Goal: Task Accomplishment & Management: Use online tool/utility

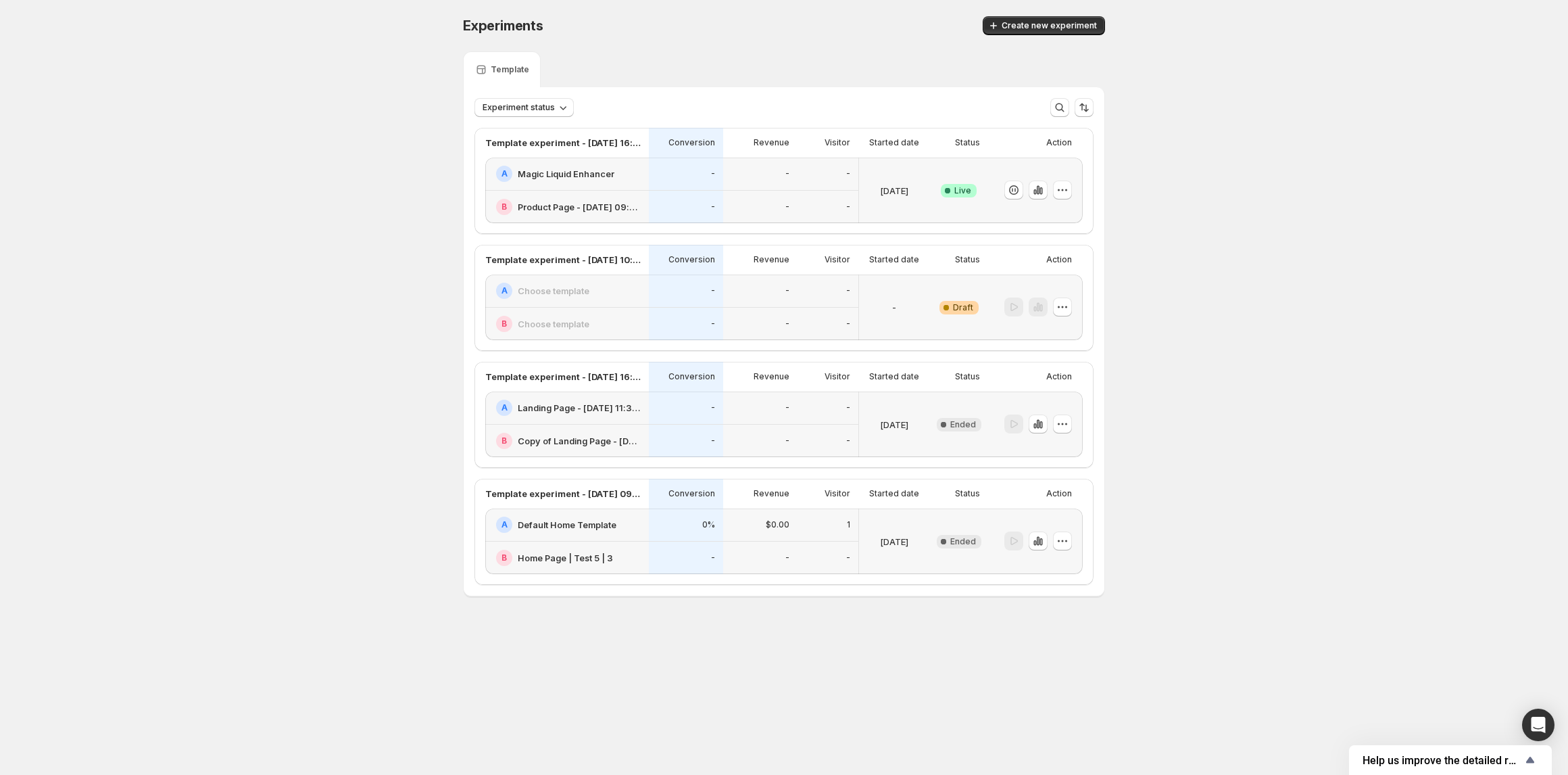
click at [725, 304] on div "-" at bounding box center [760, 291] width 74 height 33
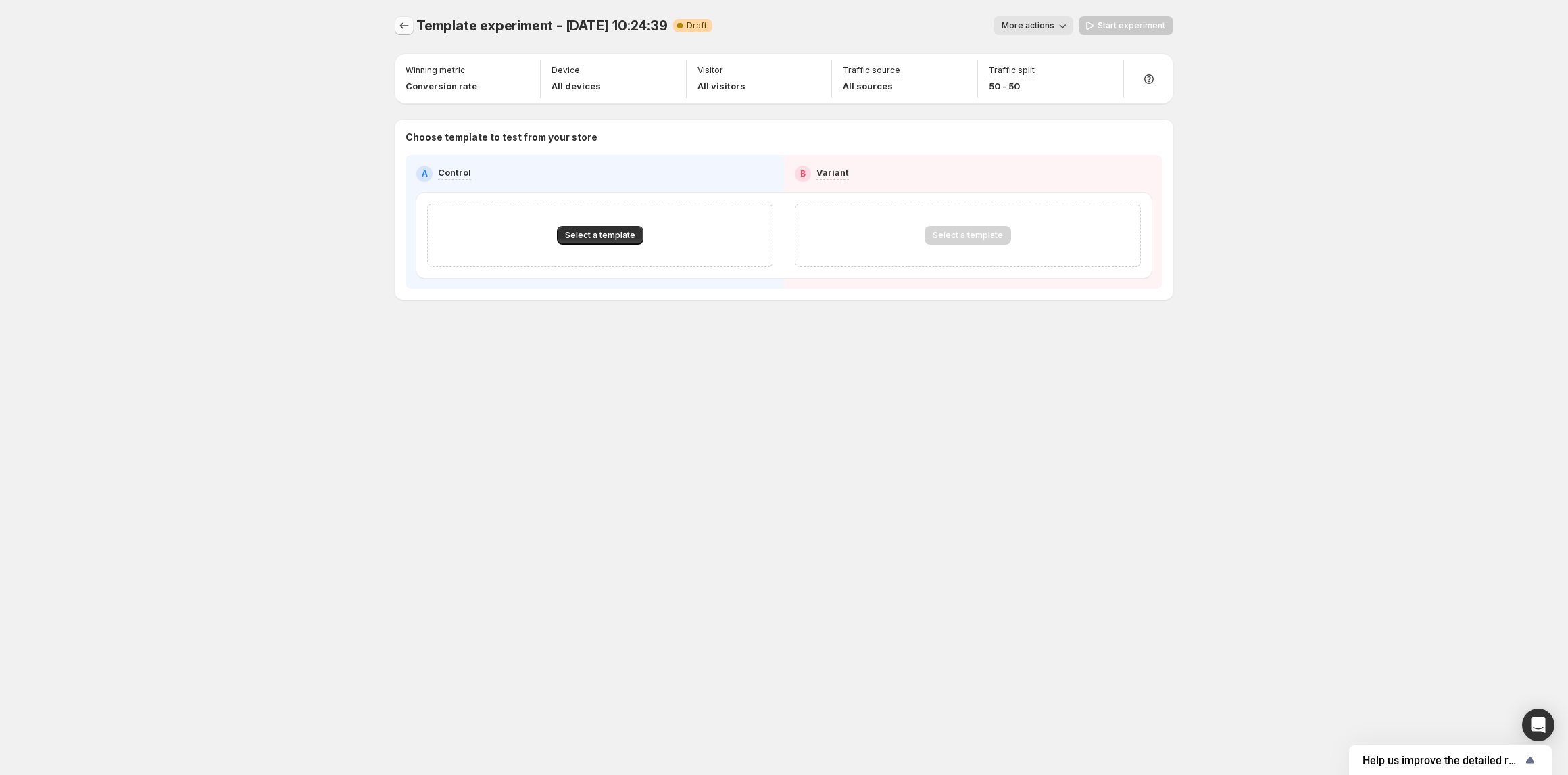
click at [401, 20] on icon "Experiments" at bounding box center [404, 26] width 14 height 14
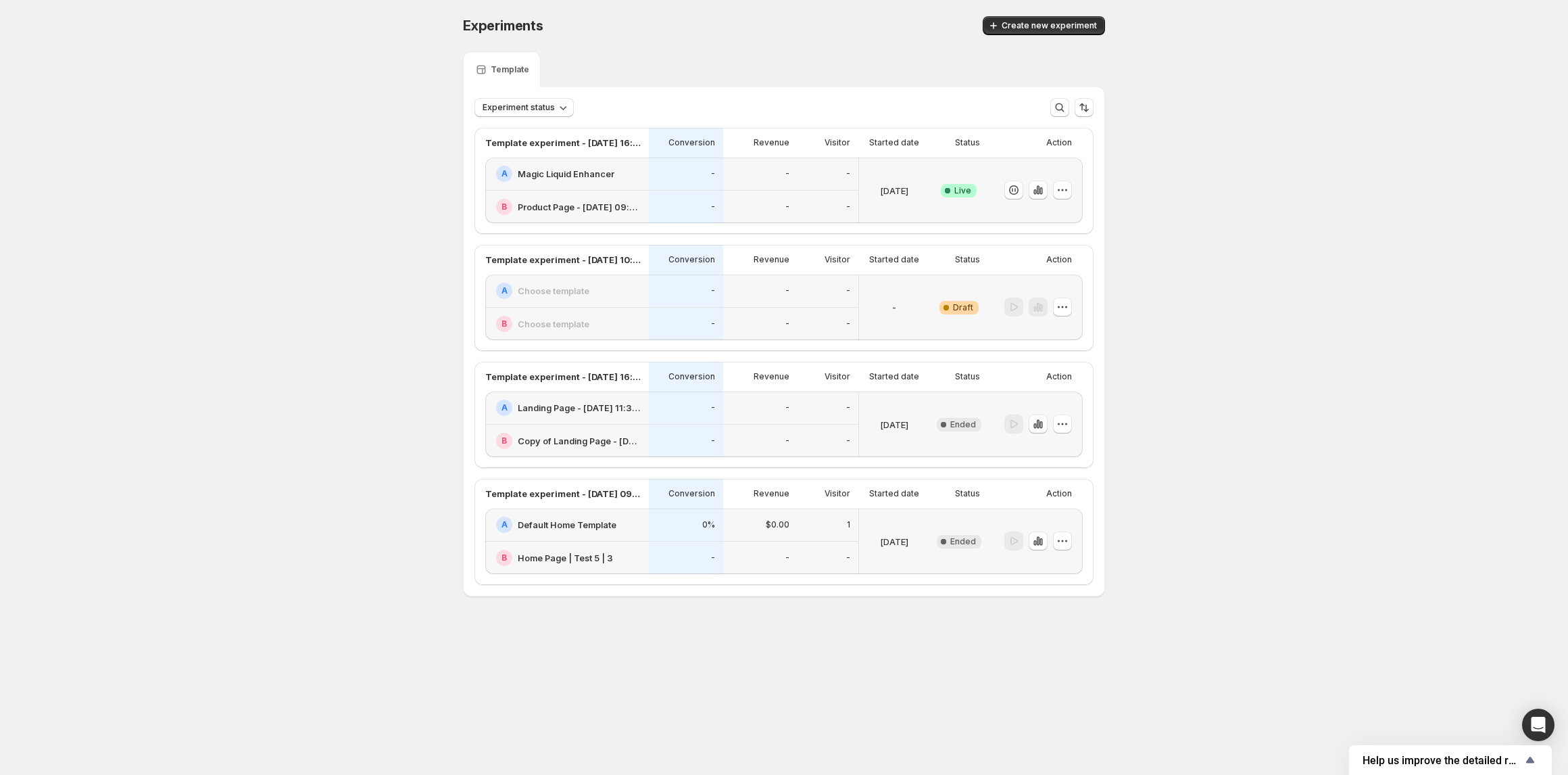
click at [626, 299] on div "A Choose template" at bounding box center [567, 291] width 164 height 33
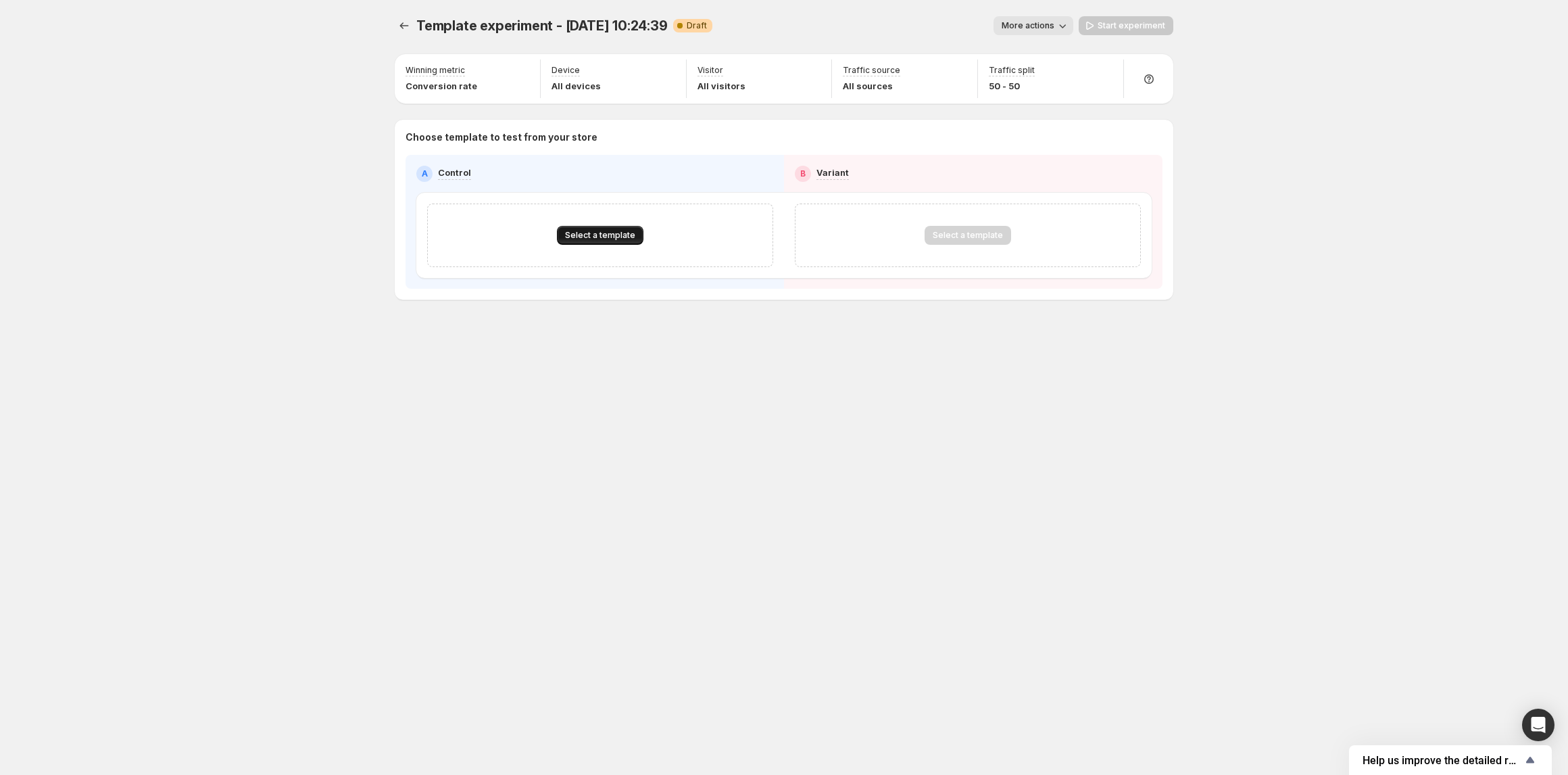
click at [577, 230] on span "Select a template" at bounding box center [600, 235] width 71 height 11
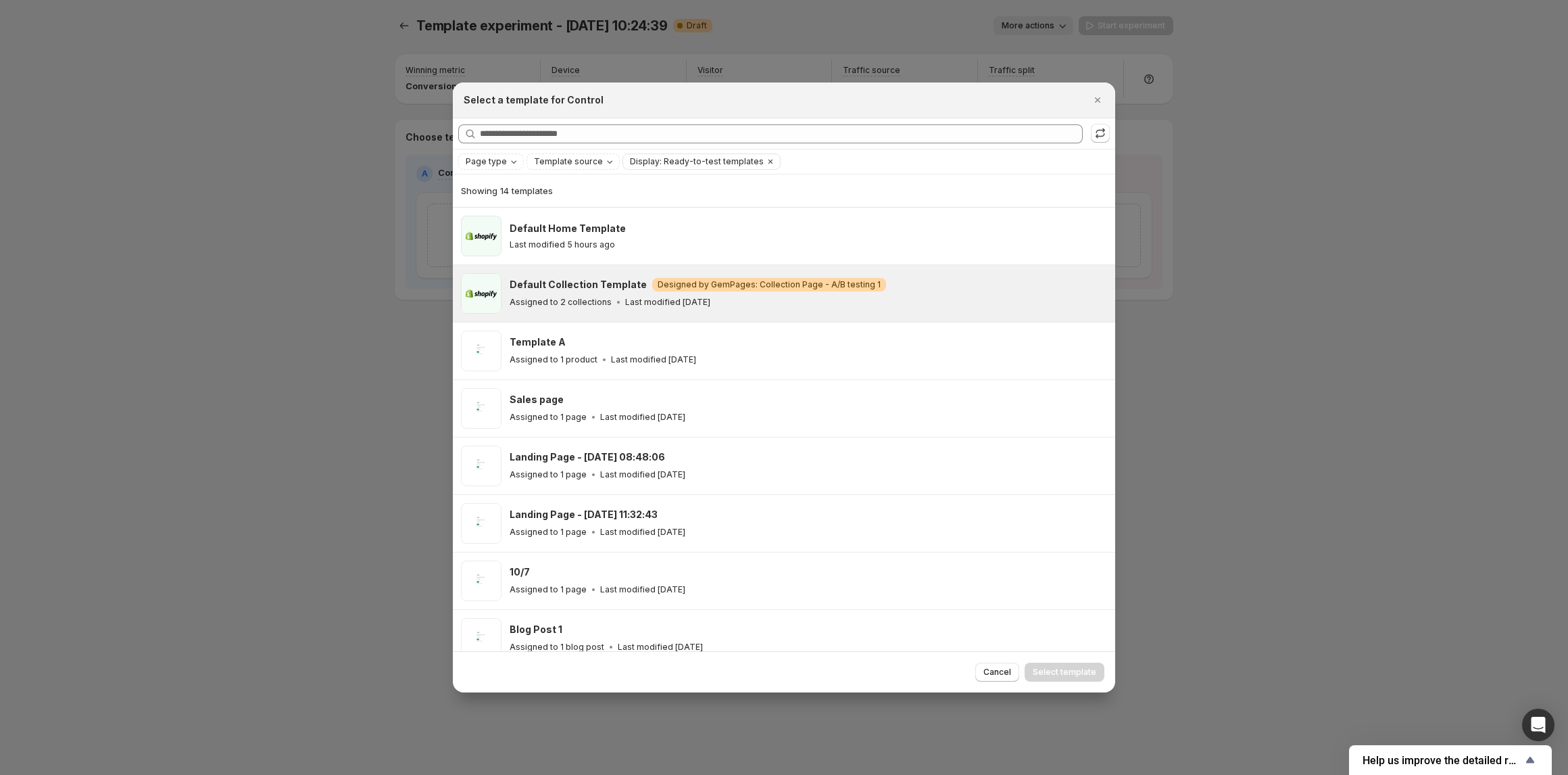
click at [626, 303] on p "Last modified [DATE]" at bounding box center [668, 302] width 86 height 11
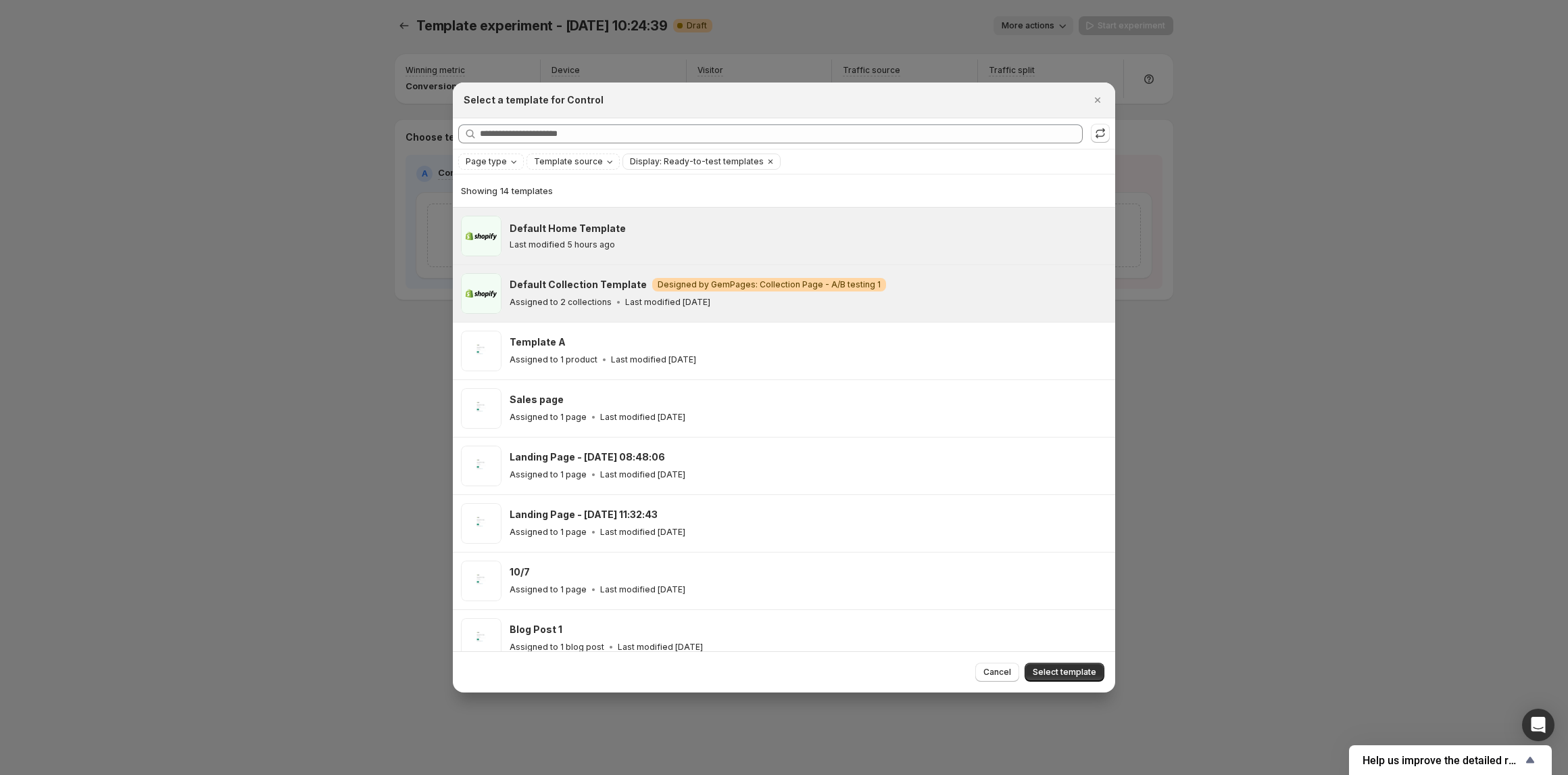
click at [546, 236] on h3 "Default Home Template" at bounding box center [567, 229] width 116 height 14
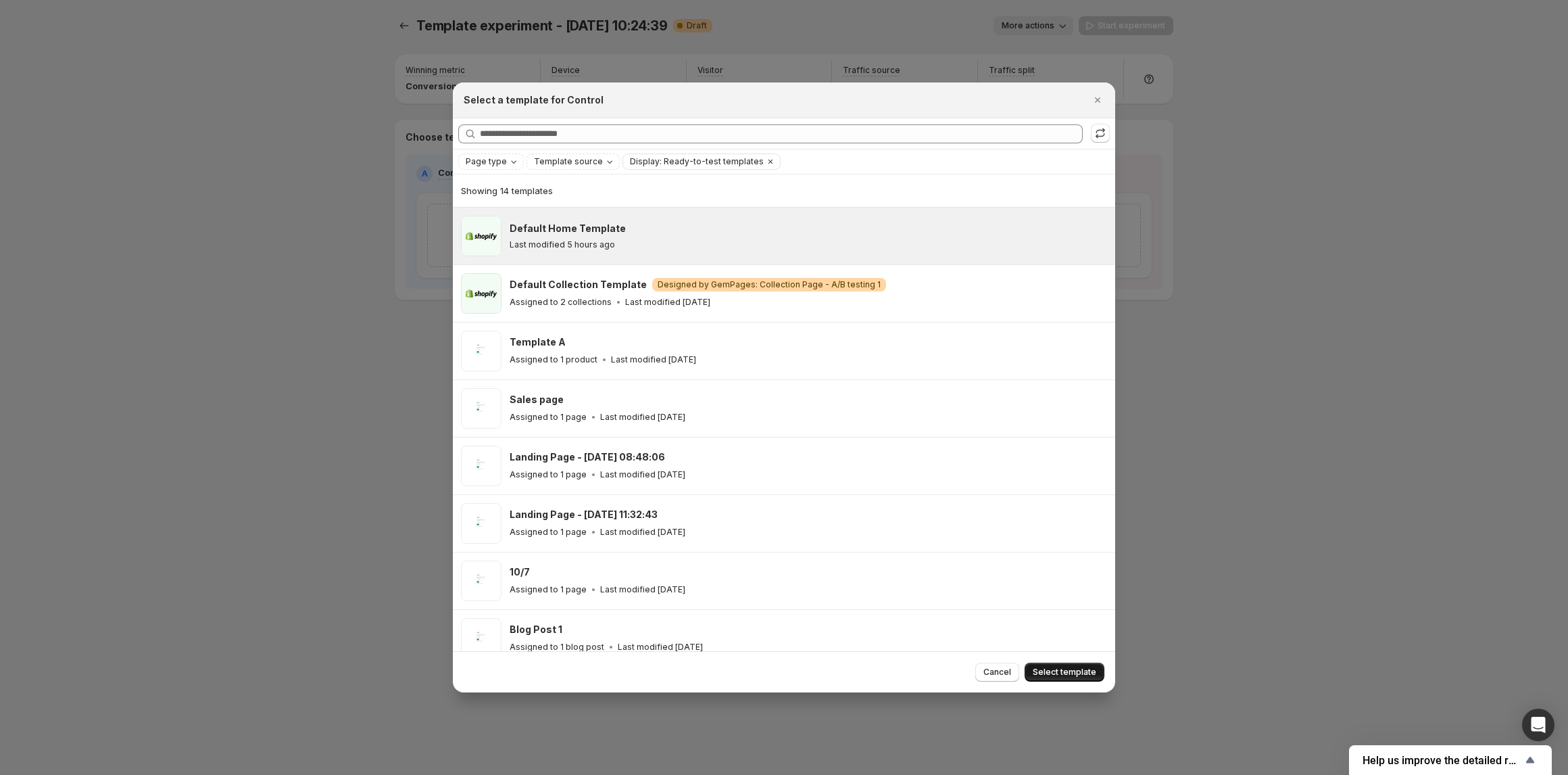
click at [1053, 666] on button "Select template" at bounding box center [1065, 671] width 80 height 19
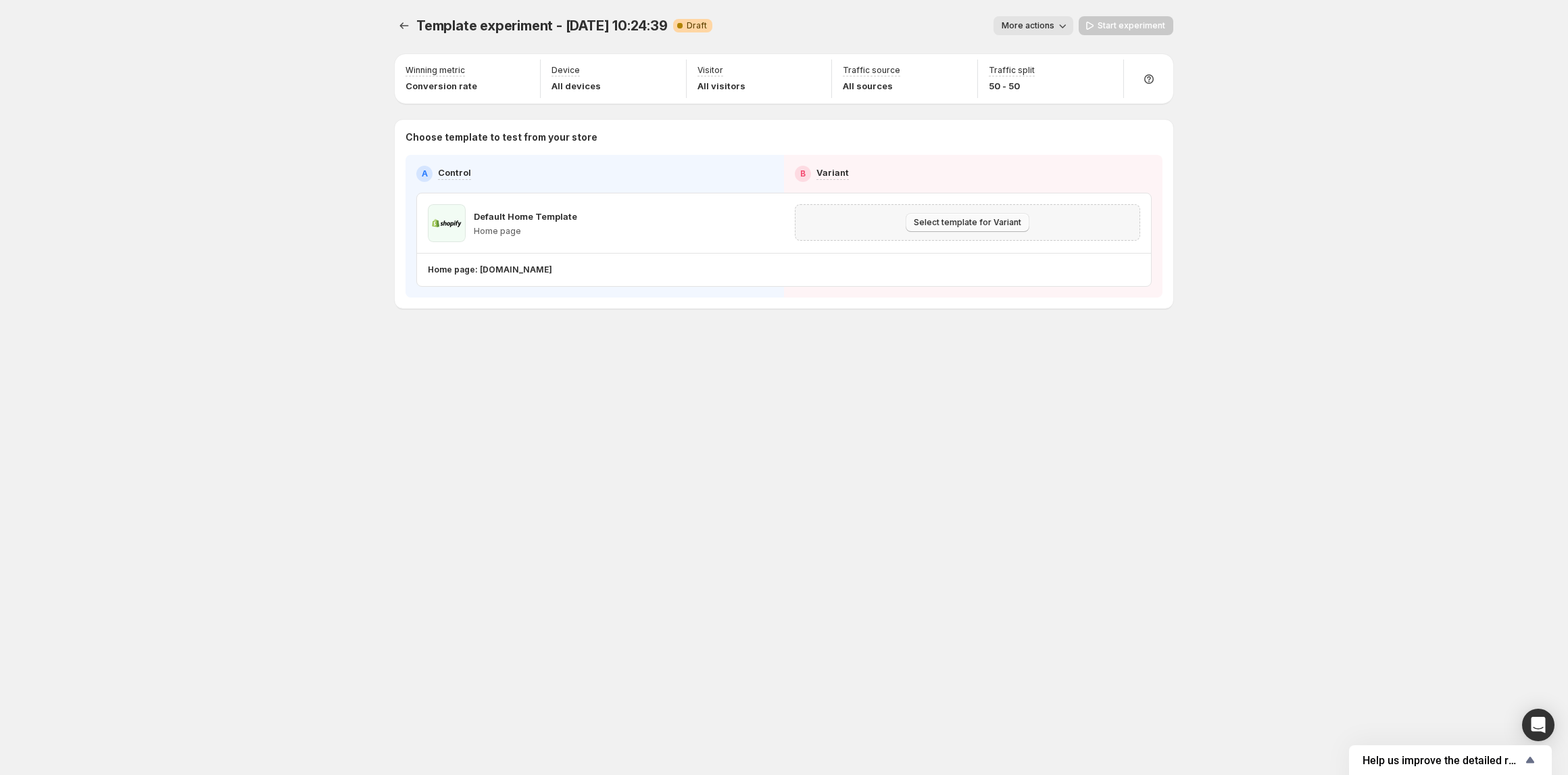
click at [945, 222] on span "Select template for Variant" at bounding box center [967, 222] width 107 height 11
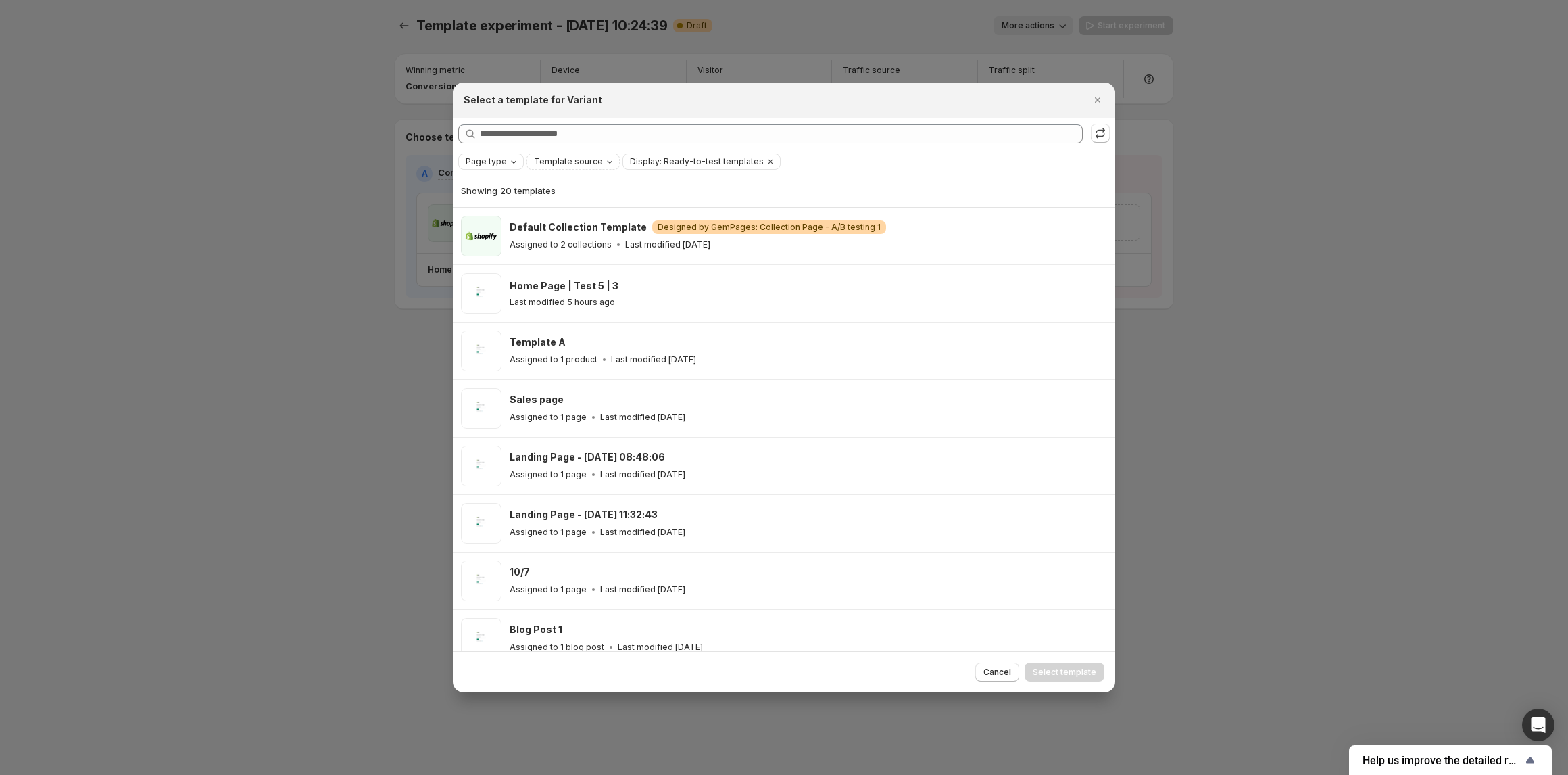
click at [501, 166] on span "Page type" at bounding box center [486, 161] width 41 height 11
click at [504, 204] on span "Home page" at bounding box center [508, 204] width 49 height 11
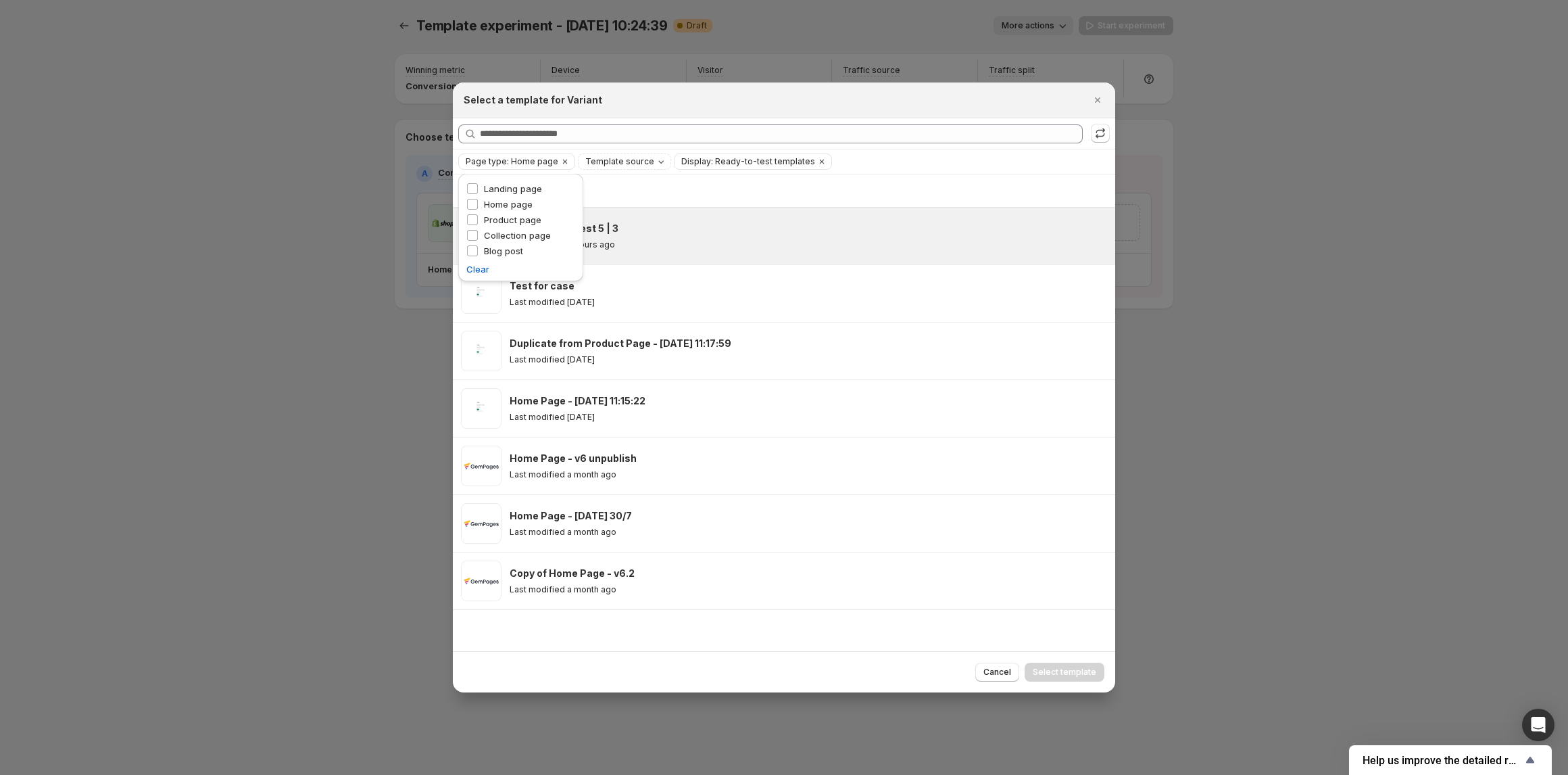
click at [942, 231] on div "Home Page | Test 5 | 3" at bounding box center [806, 229] width 593 height 14
click at [352, 317] on div at bounding box center [784, 387] width 1568 height 775
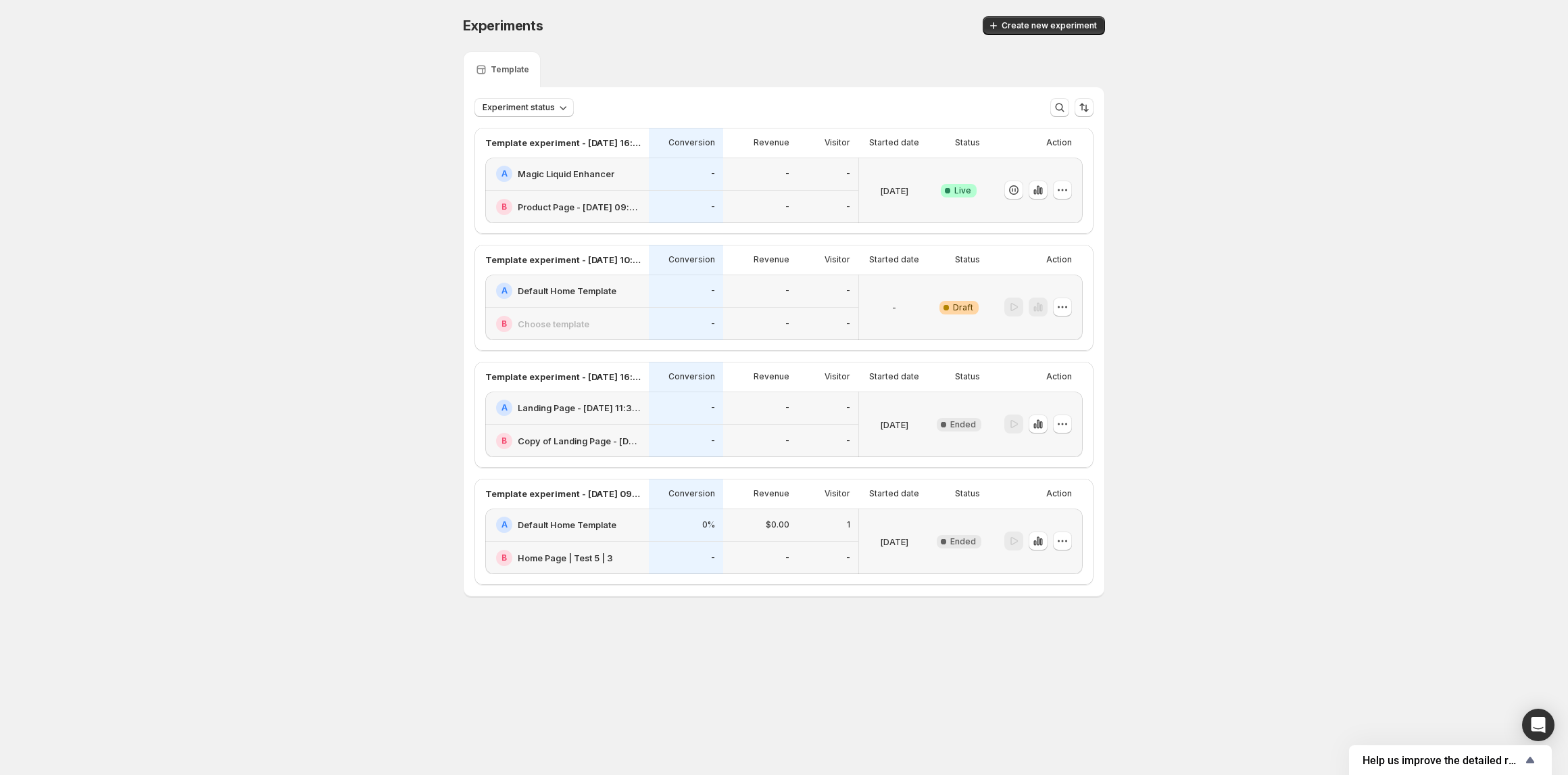
click at [933, 290] on div "Warning Complete Draft" at bounding box center [959, 307] width 59 height 65
click at [1069, 311] on icon "button" at bounding box center [1062, 307] width 14 height 14
click at [1053, 398] on span "Delete" at bounding box center [1071, 404] width 65 height 14
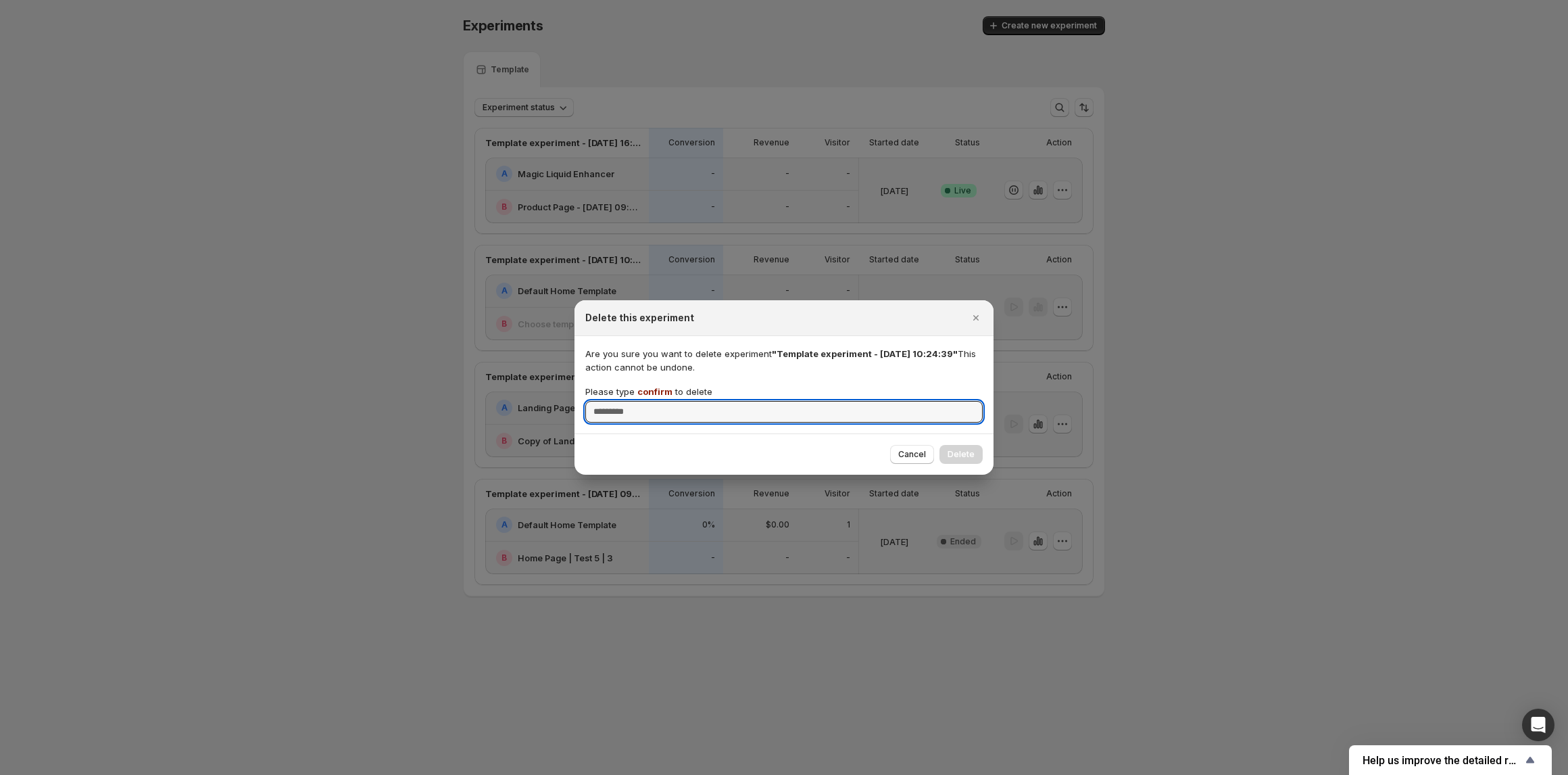
click at [641, 390] on span "confirm" at bounding box center [655, 392] width 35 height 11
click at [641, 401] on input "Please type confirm to delete" at bounding box center [784, 411] width 398 height 22
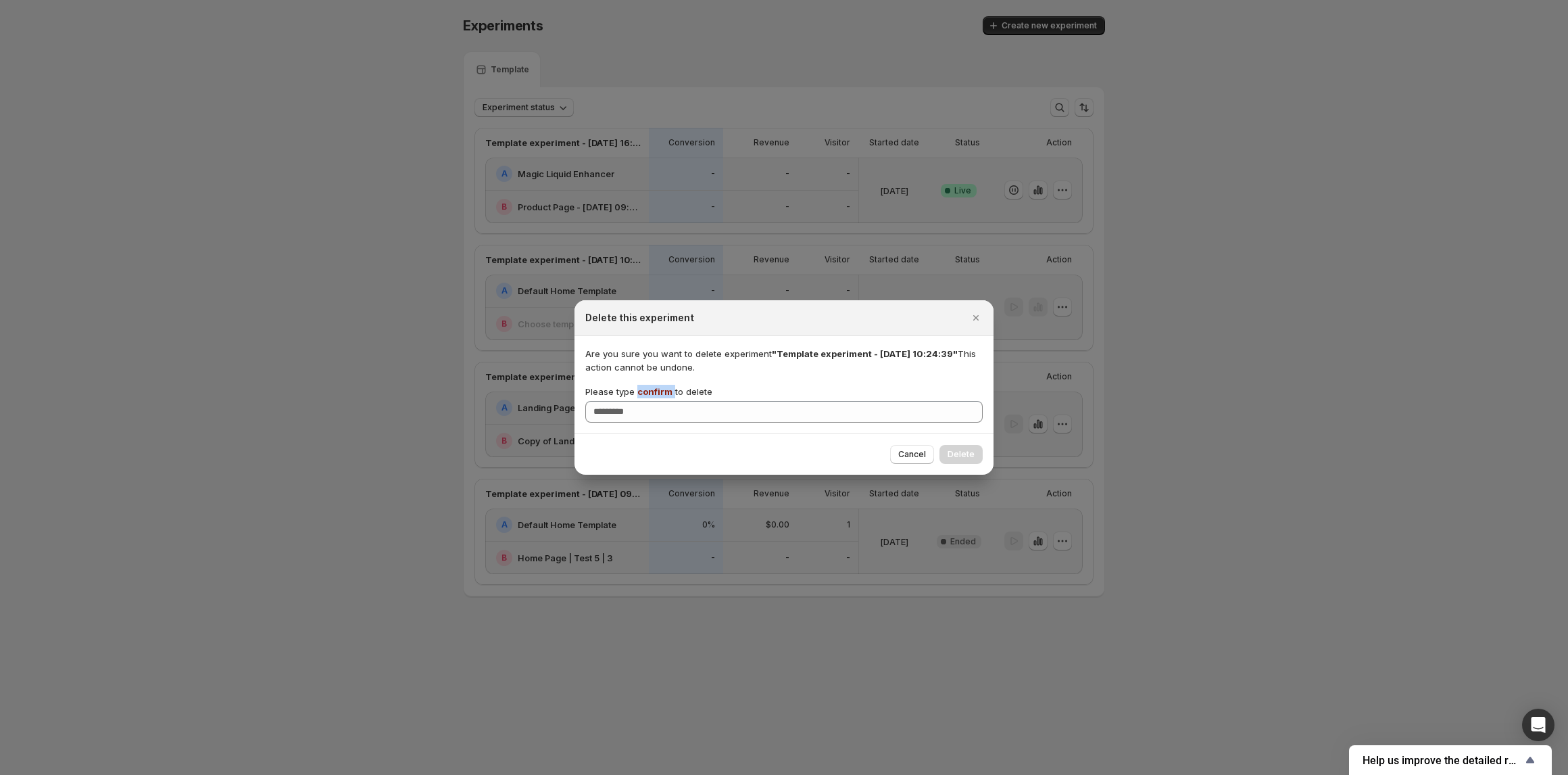
click at [641, 390] on span "confirm" at bounding box center [655, 392] width 35 height 11
click at [641, 401] on input "Please type confirm to delete" at bounding box center [784, 411] width 398 height 22
copy p "confirm"
click at [644, 408] on input "Please type confirm to delete" at bounding box center [784, 411] width 398 height 22
paste input "*******"
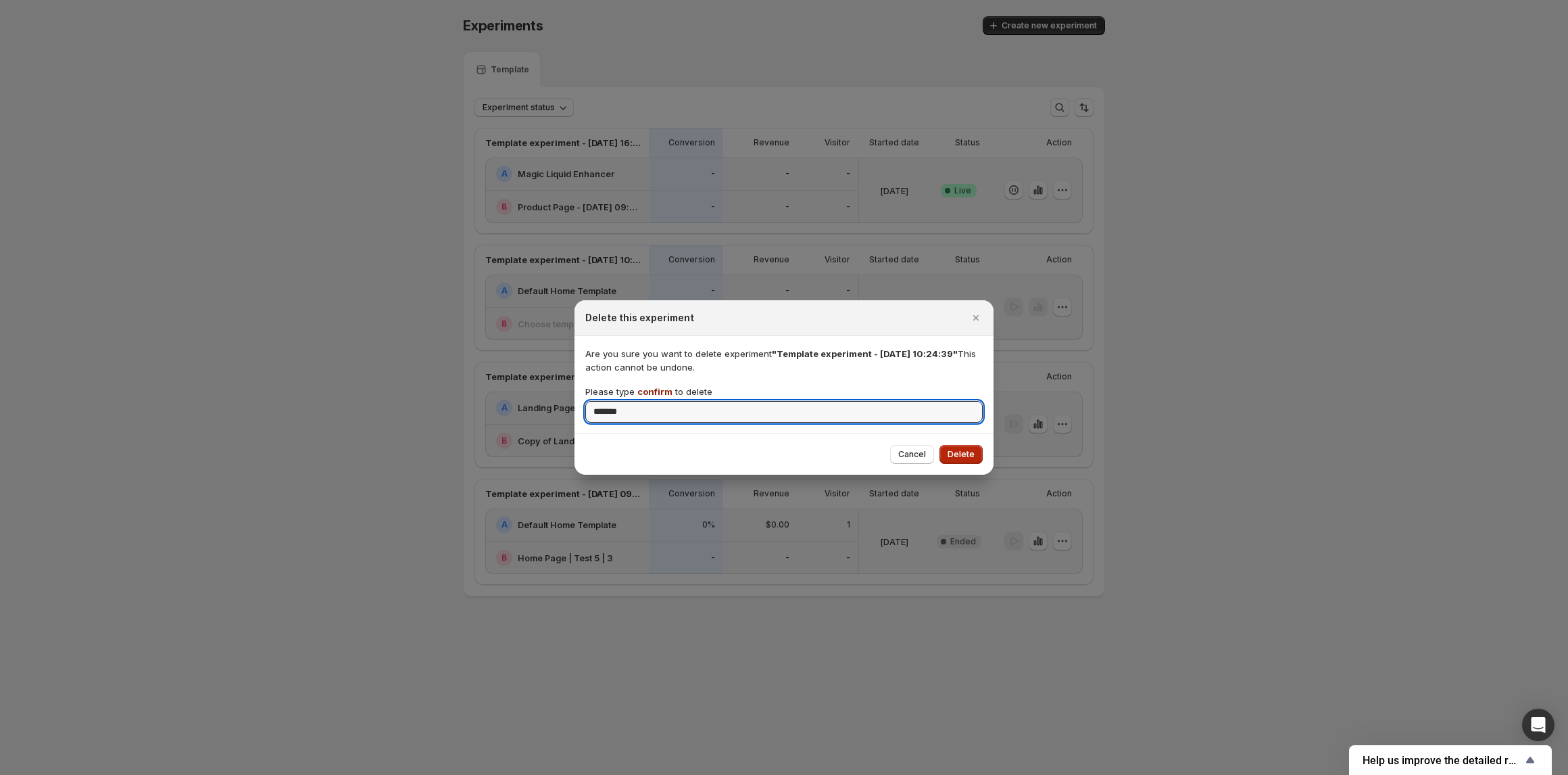
type input "*******"
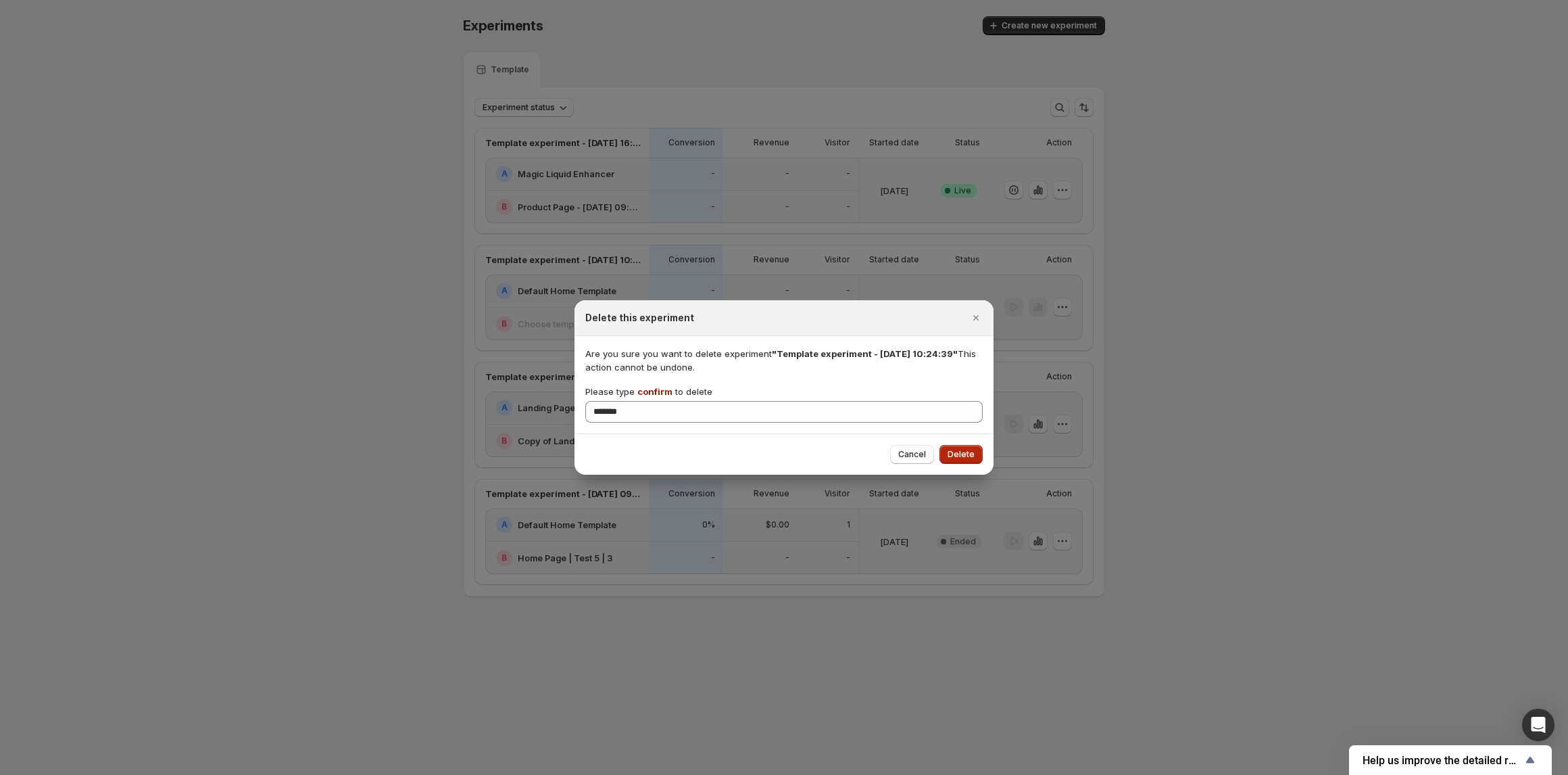
click at [959, 453] on span "Delete" at bounding box center [961, 454] width 27 height 11
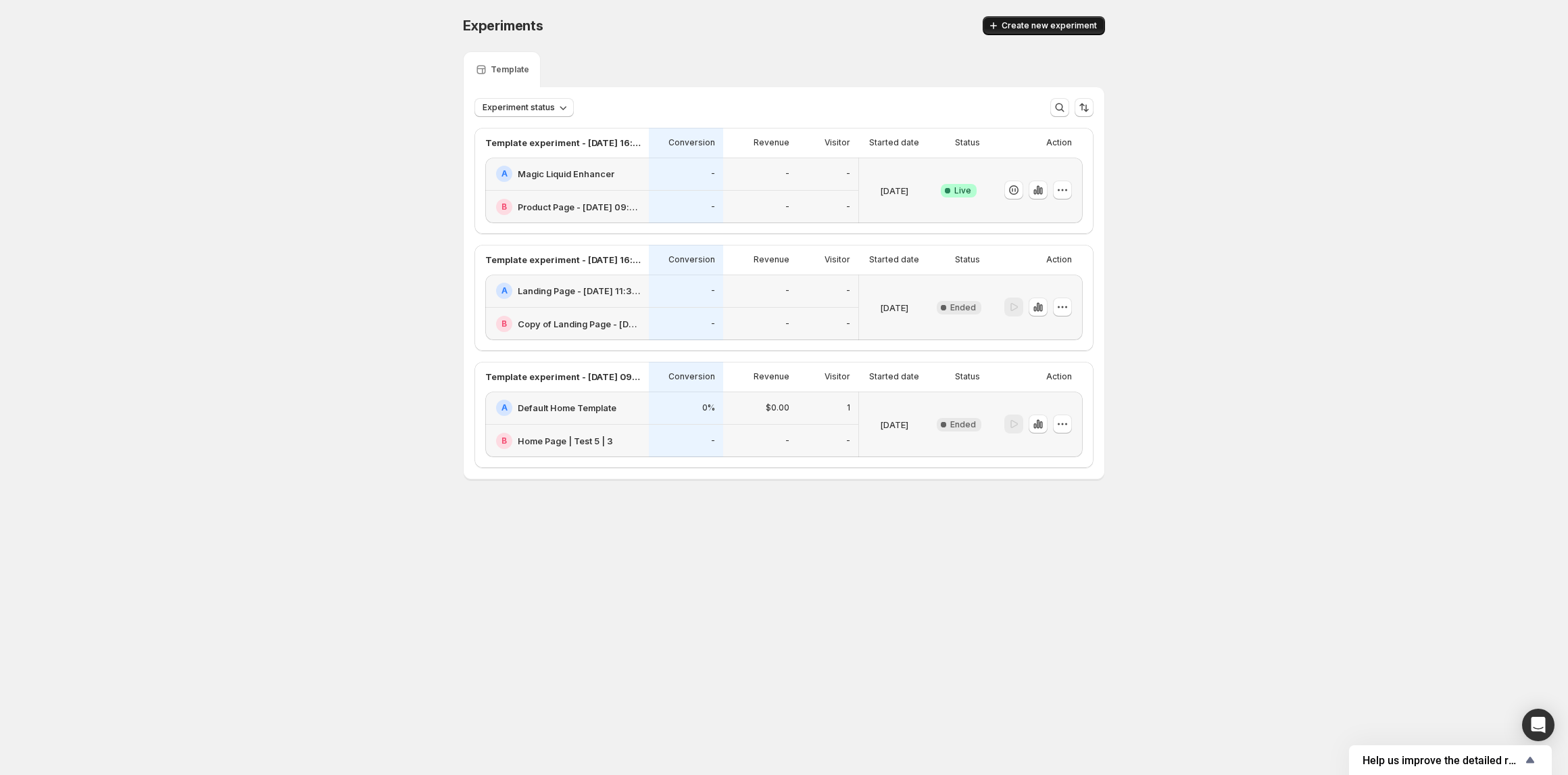
click at [1050, 28] on span "Create new experiment" at bounding box center [1049, 26] width 95 height 11
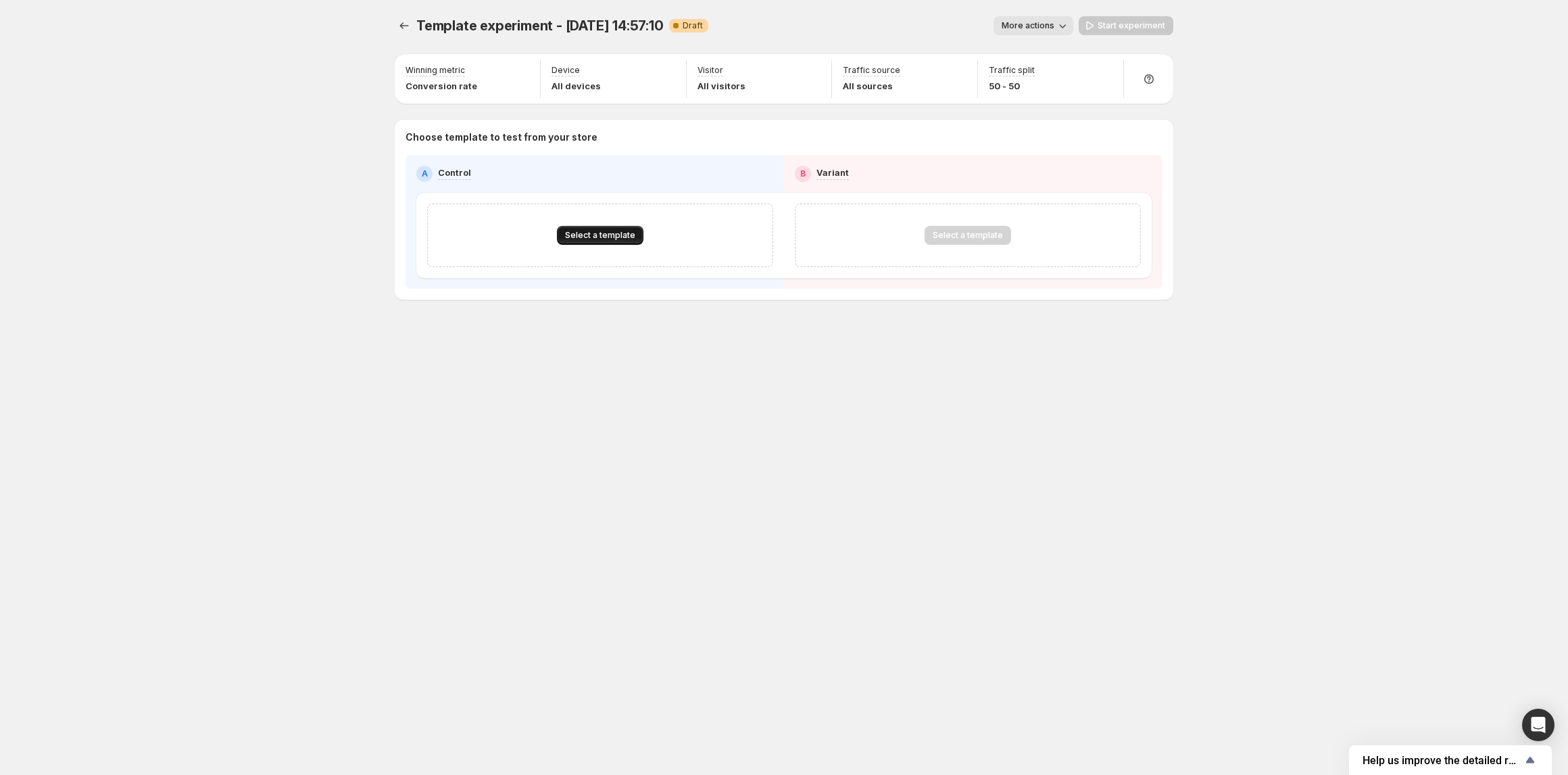
click at [590, 236] on span "Select a template" at bounding box center [600, 235] width 71 height 11
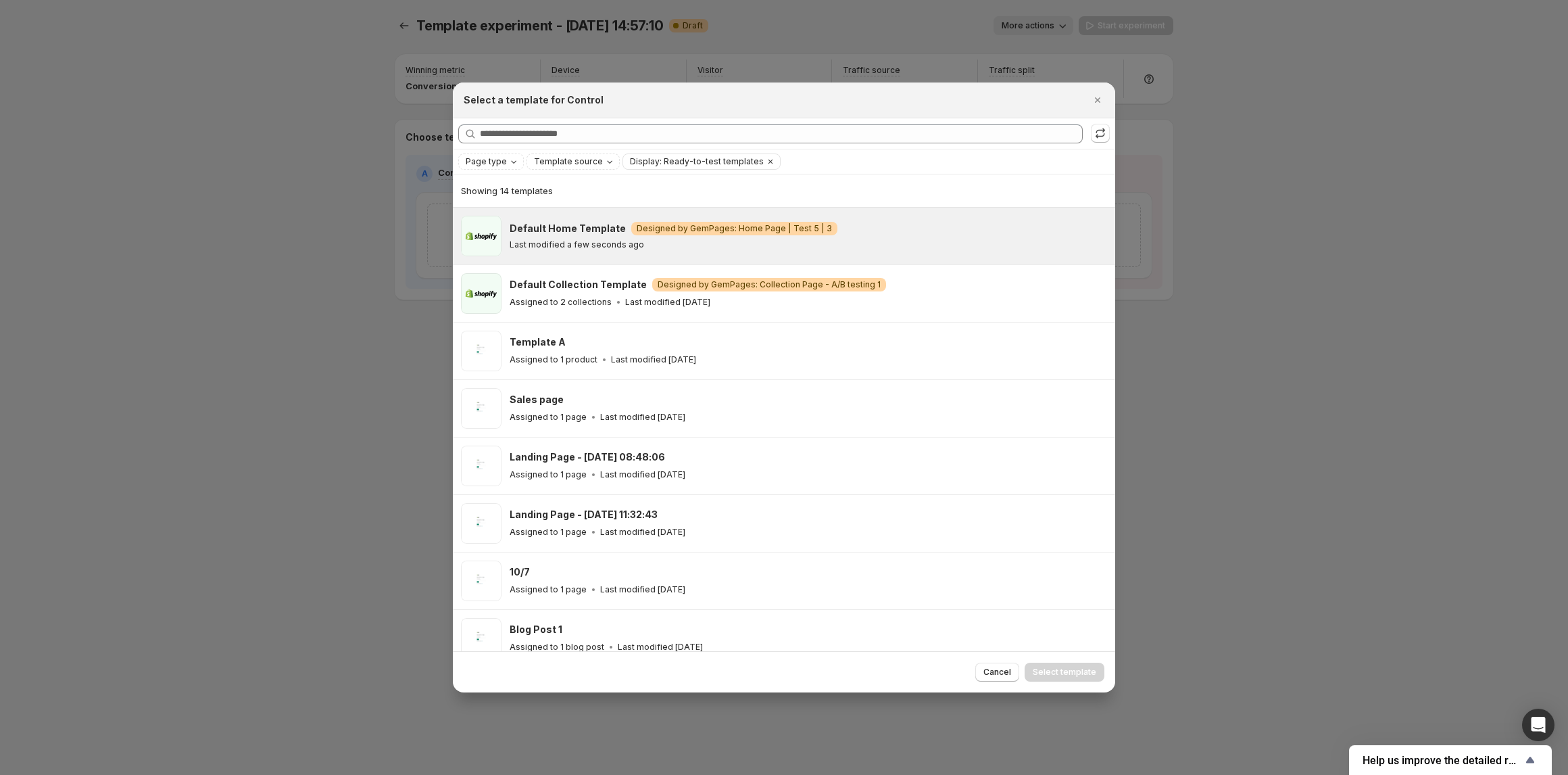
click at [565, 248] on p "Last modified a few seconds ago" at bounding box center [576, 245] width 134 height 11
click at [1050, 672] on span "Select template" at bounding box center [1065, 671] width 64 height 11
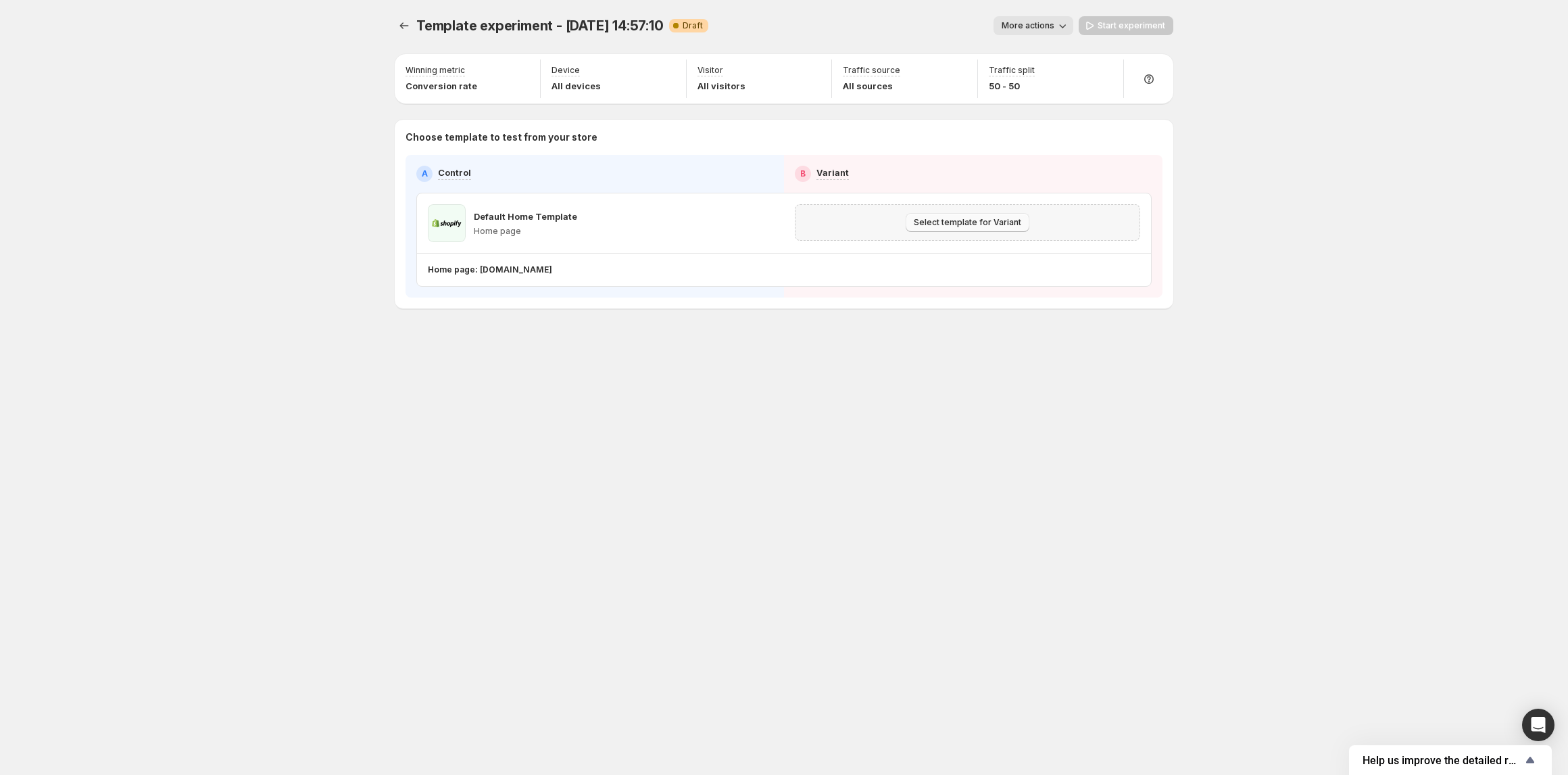
click at [932, 228] on span "Select template for Variant" at bounding box center [967, 222] width 107 height 11
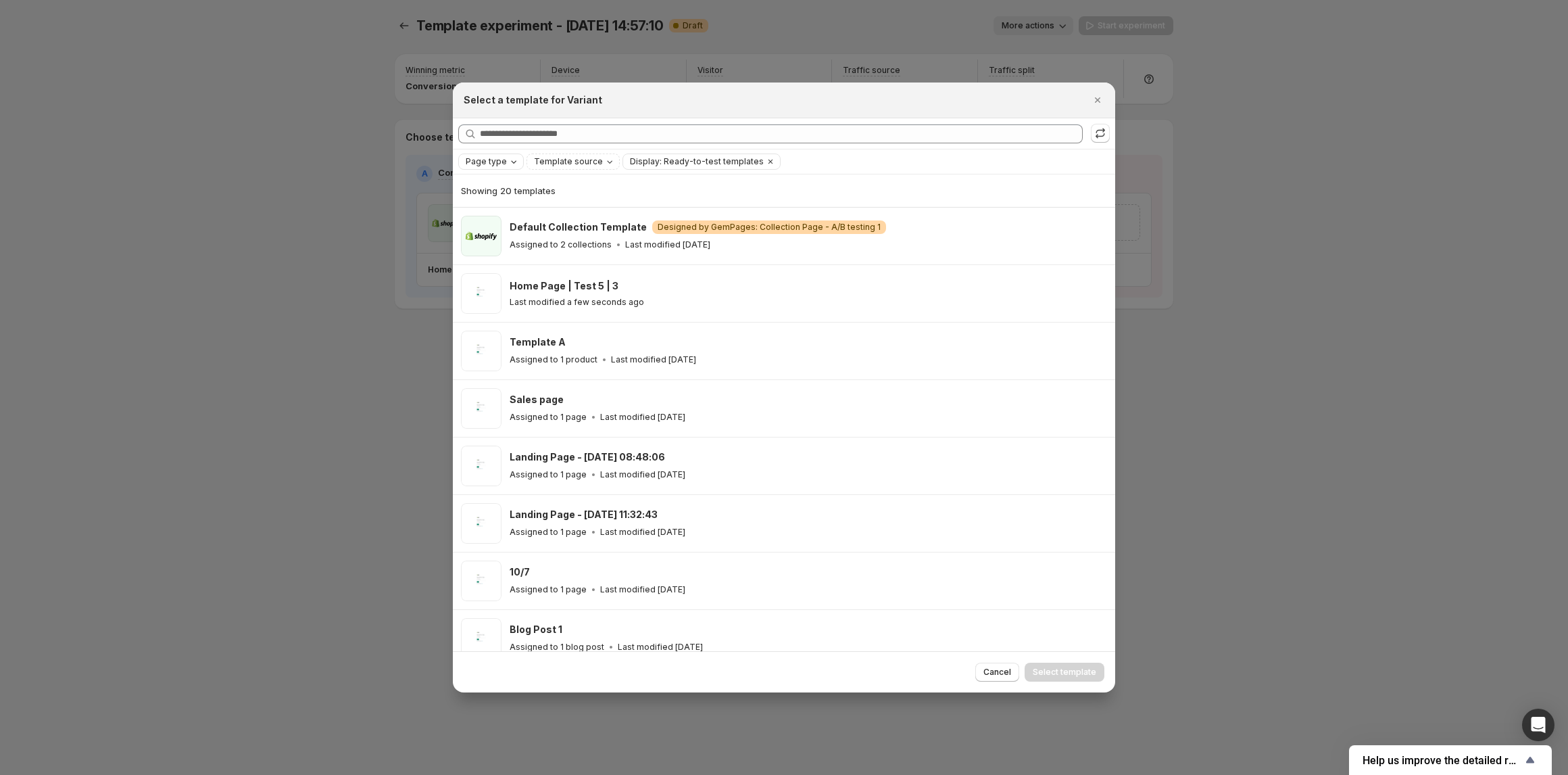
click at [485, 157] on span "Page type" at bounding box center [486, 161] width 41 height 11
click at [519, 201] on span "Home page" at bounding box center [508, 204] width 49 height 11
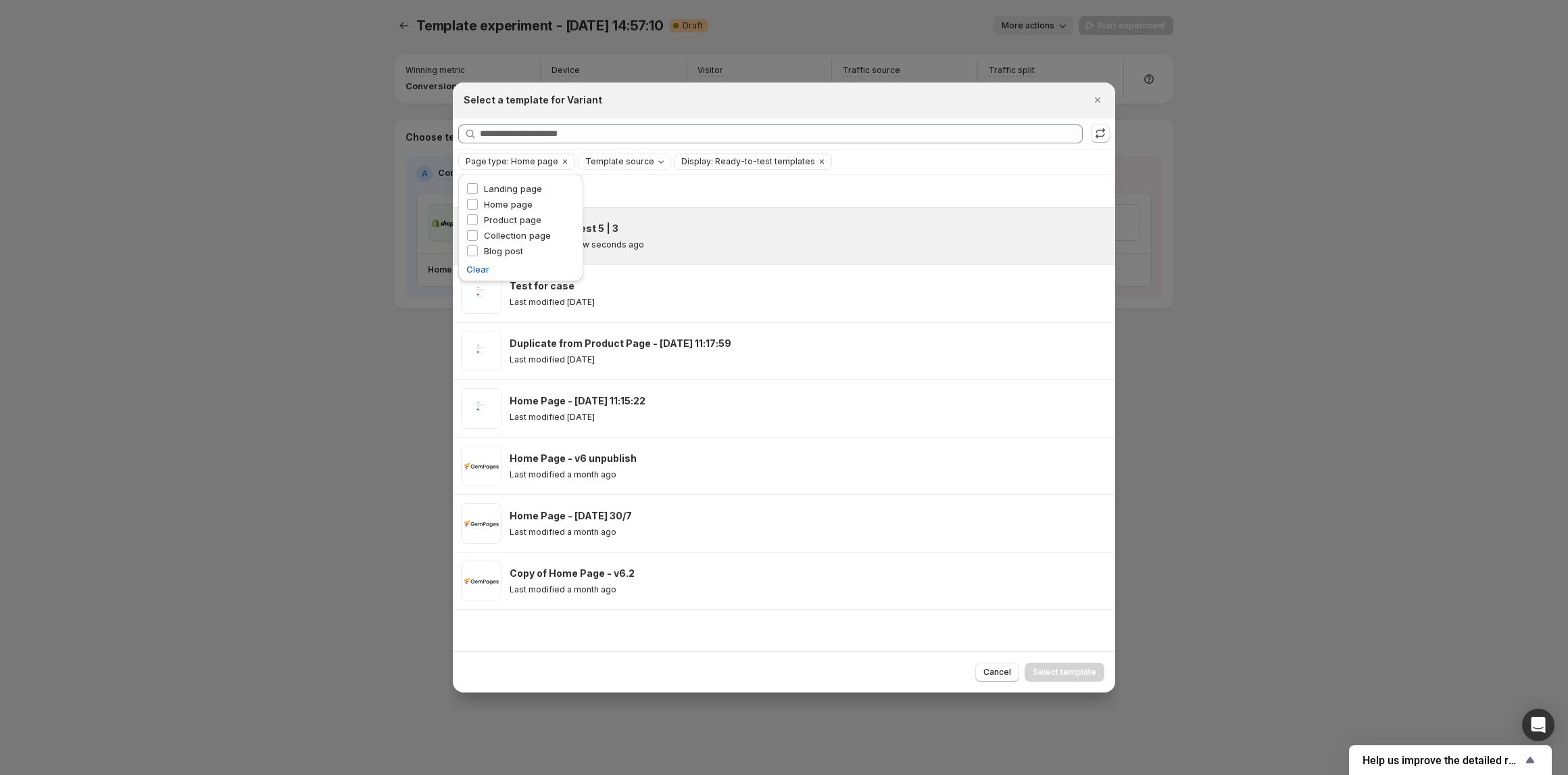
click at [710, 244] on div "Last modified a few seconds ago" at bounding box center [806, 245] width 593 height 11
click at [1074, 671] on span "Select template" at bounding box center [1065, 671] width 64 height 11
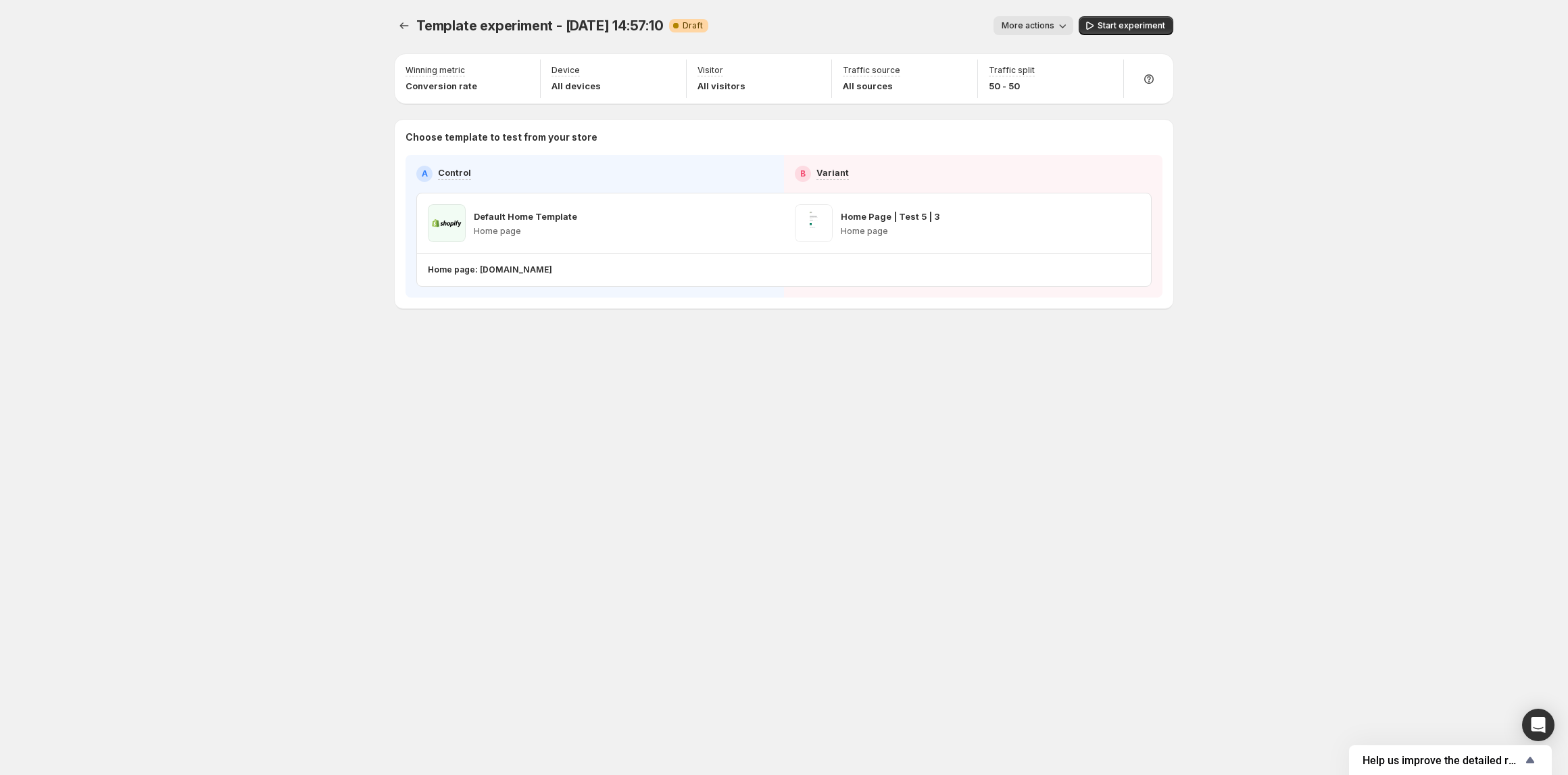
click at [1227, 484] on div "Template experiment - Sep 10, 14:57:10. This page is ready Template experiment …" at bounding box center [784, 387] width 1568 height 775
click at [1102, 220] on icon "button" at bounding box center [1107, 223] width 14 height 14
click at [529, 268] on p "Home page: [DOMAIN_NAME]" at bounding box center [490, 269] width 125 height 11
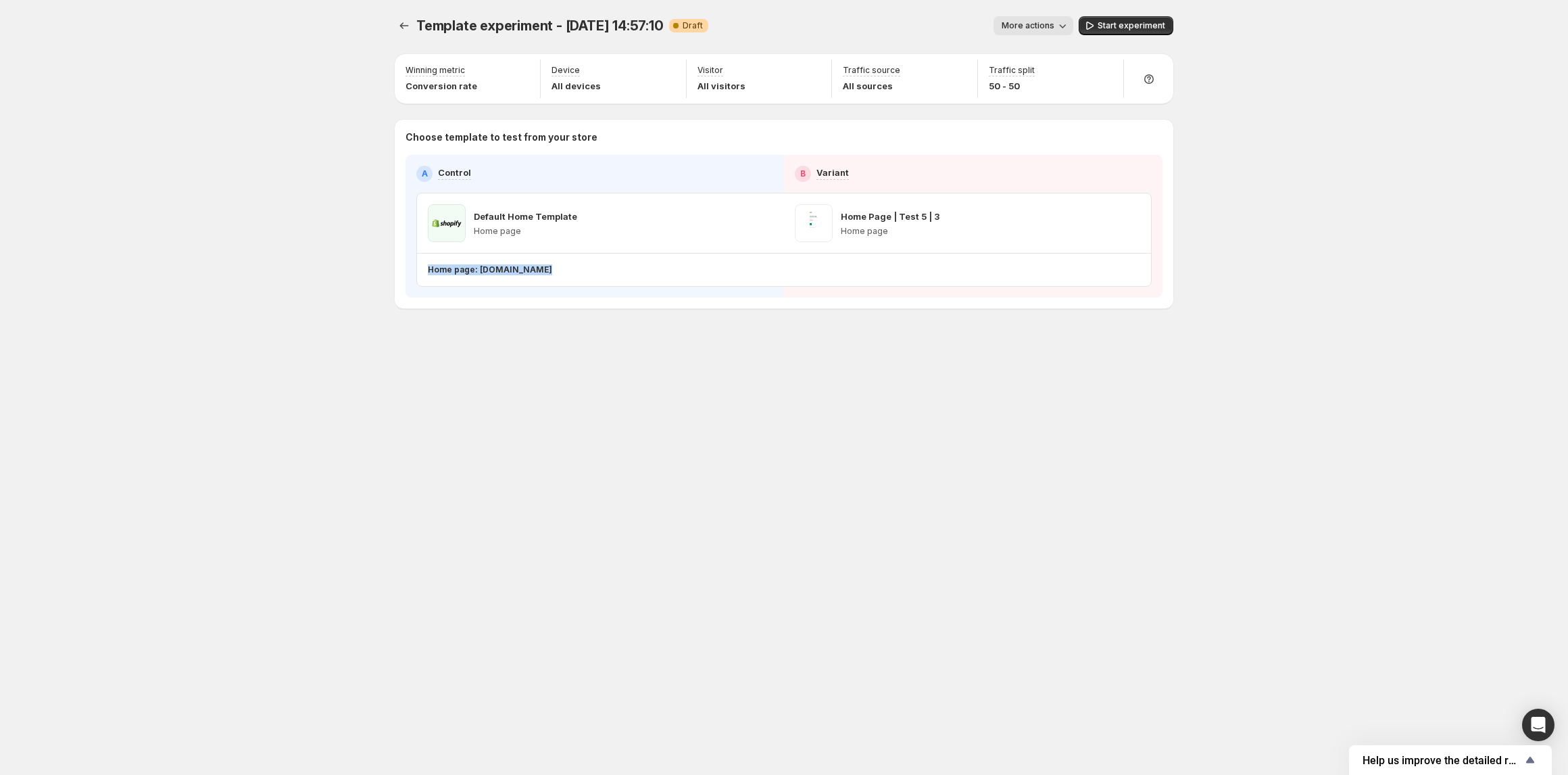
drag, startPoint x: 330, startPoint y: 290, endPoint x: 489, endPoint y: 220, distance: 173.7
click at [329, 287] on div "Template experiment - Sep 10, 14:57:10. This page is ready Template experiment …" at bounding box center [784, 387] width 1568 height 775
click at [772, 225] on button "button" at bounding box center [764, 223] width 19 height 19
click at [745, 250] on span "Change template" at bounding box center [764, 251] width 73 height 11
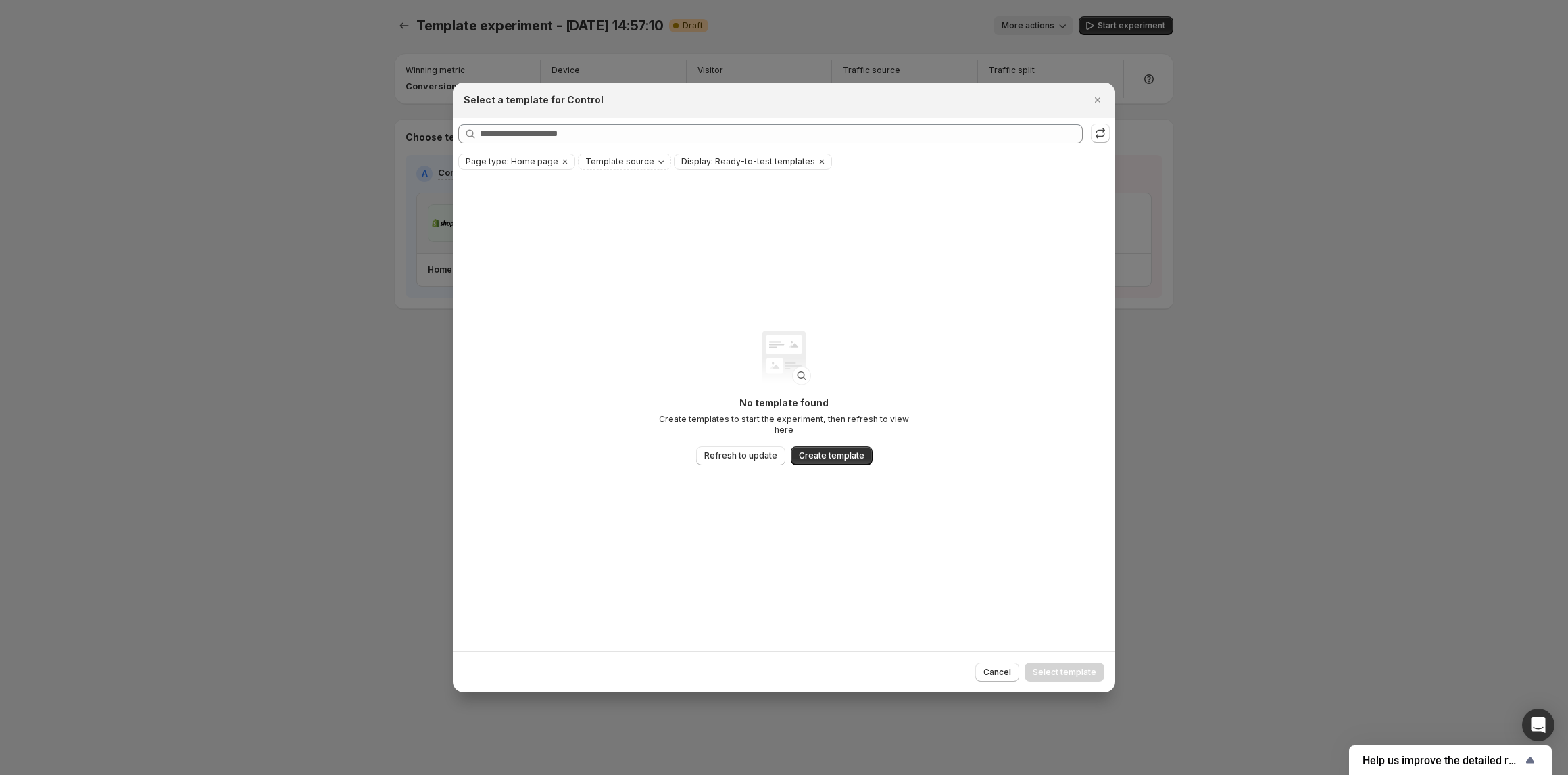
drag, startPoint x: 263, startPoint y: 323, endPoint x: 257, endPoint y: 317, distance: 8.5
click at [261, 323] on div at bounding box center [784, 387] width 1568 height 775
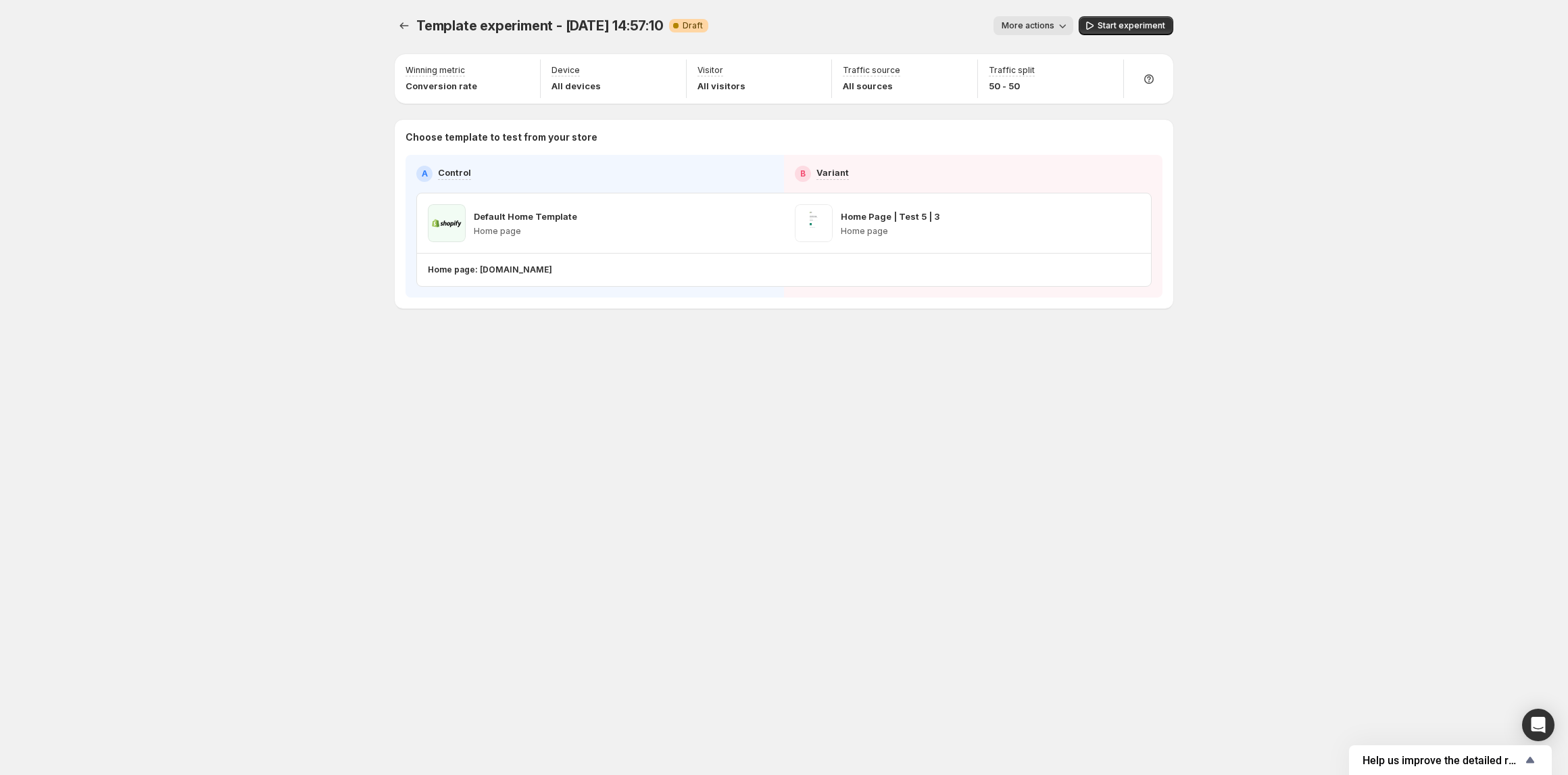
click at [404, 14] on div "Template experiment - Sep 10, 14:57:10. This page is ready Template experiment …" at bounding box center [784, 26] width 779 height 51
click at [398, 31] on icon "Experiments" at bounding box center [404, 26] width 14 height 14
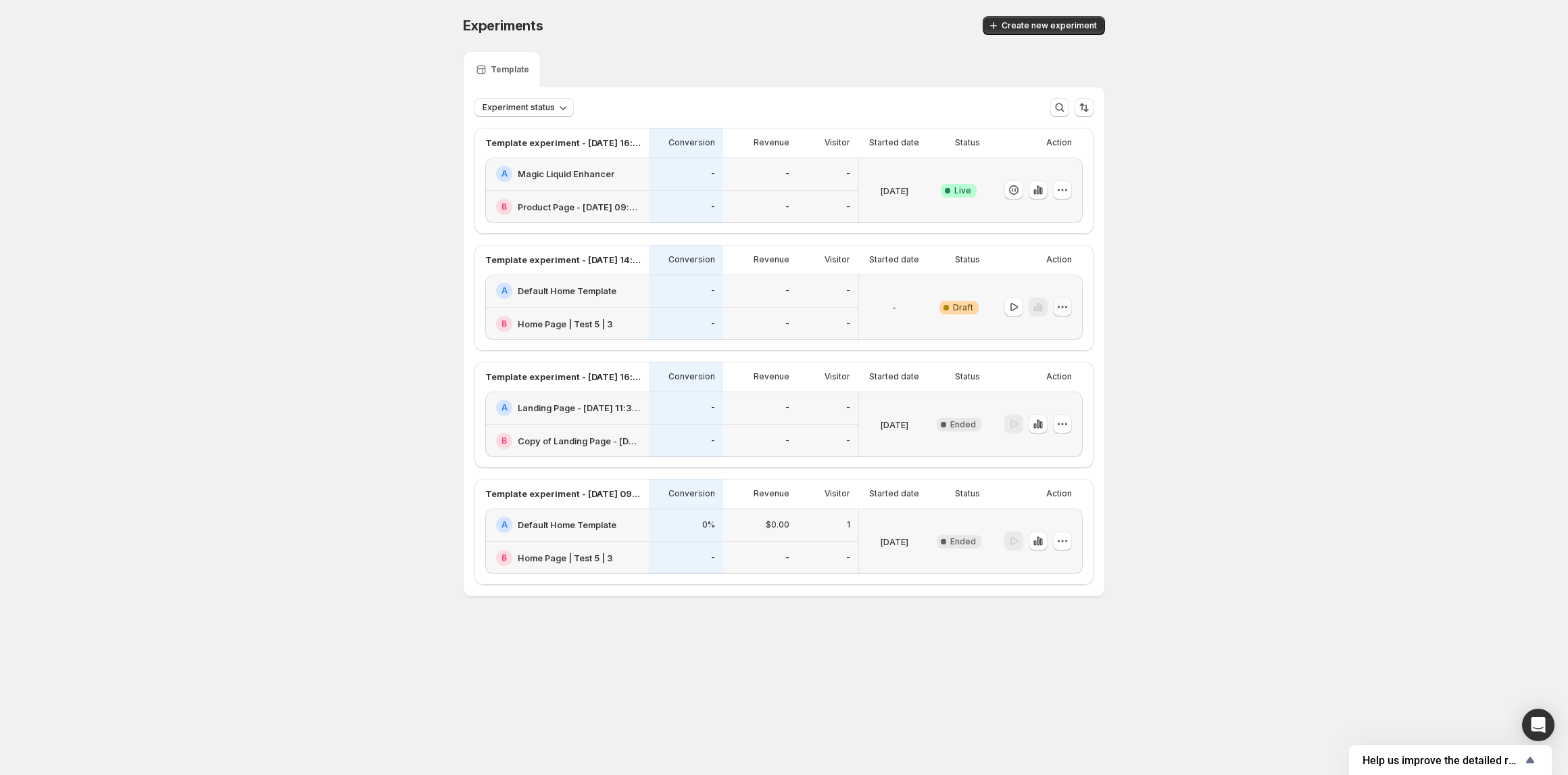
click at [1060, 306] on icon "button" at bounding box center [1062, 307] width 14 height 14
click at [1056, 404] on span "Delete" at bounding box center [1053, 404] width 27 height 11
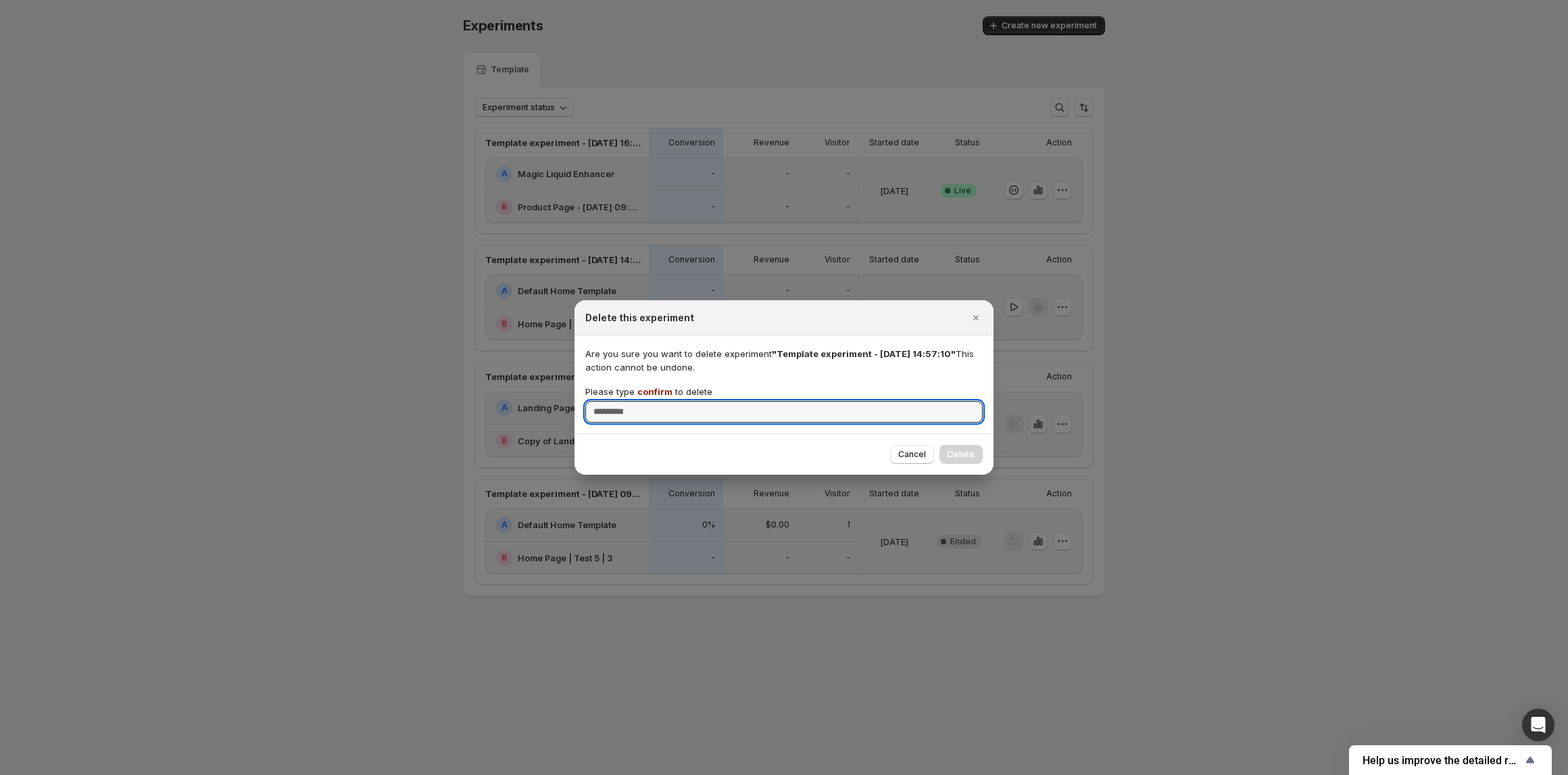
click at [653, 393] on span "confirm" at bounding box center [655, 392] width 35 height 11
click at [653, 401] on input "Please type confirm to delete" at bounding box center [784, 411] width 398 height 22
click at [653, 393] on span "confirm" at bounding box center [655, 392] width 35 height 11
click at [653, 401] on input "Please type confirm to delete" at bounding box center [784, 411] width 398 height 22
copy p "confirm"
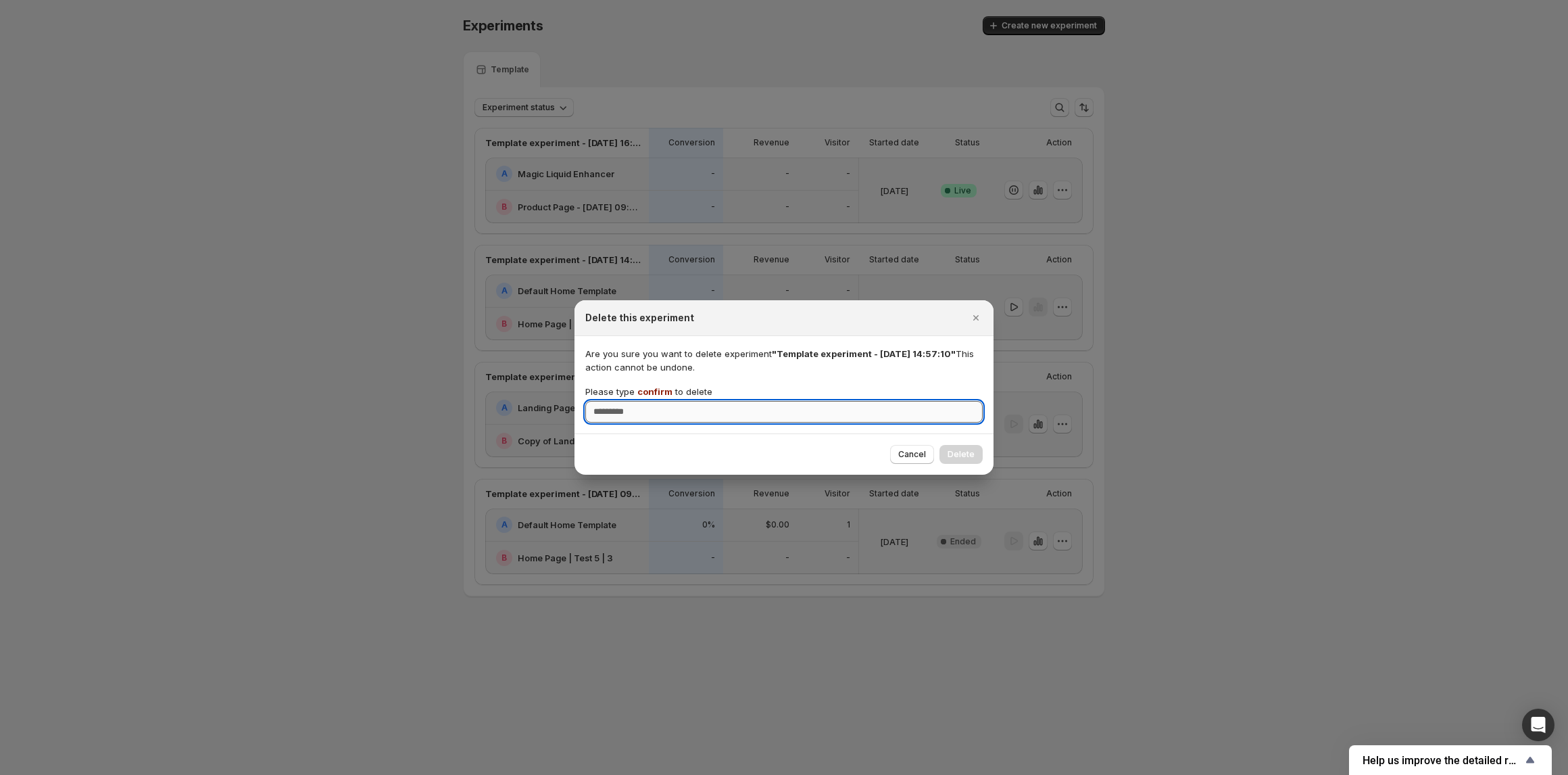
click at [652, 413] on input "Please type confirm to delete" at bounding box center [784, 411] width 398 height 22
paste input "*******"
type input "*******"
click at [974, 461] on button "Delete" at bounding box center [961, 454] width 44 height 19
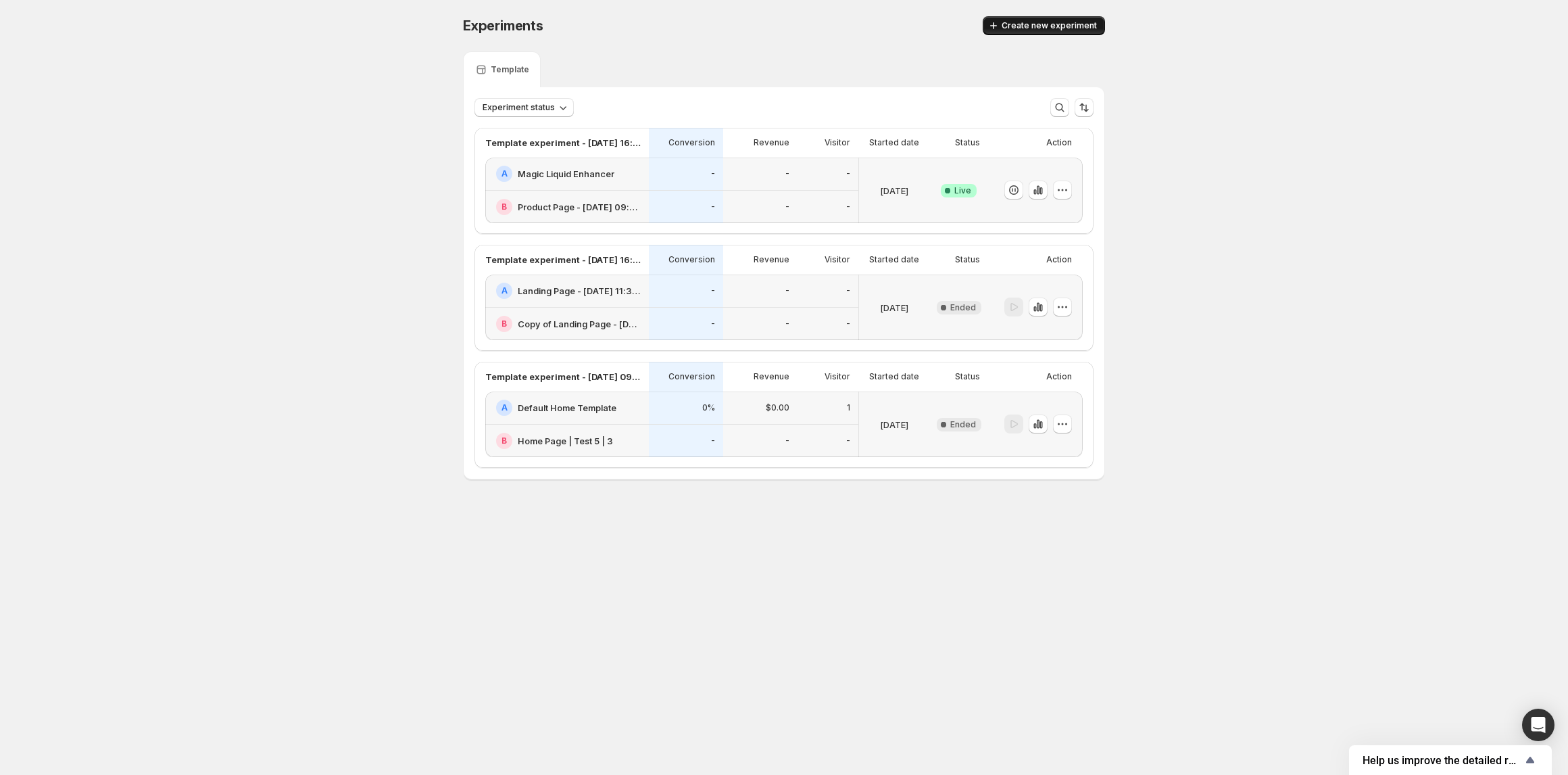
click at [1026, 23] on span "Create new experiment" at bounding box center [1049, 26] width 95 height 11
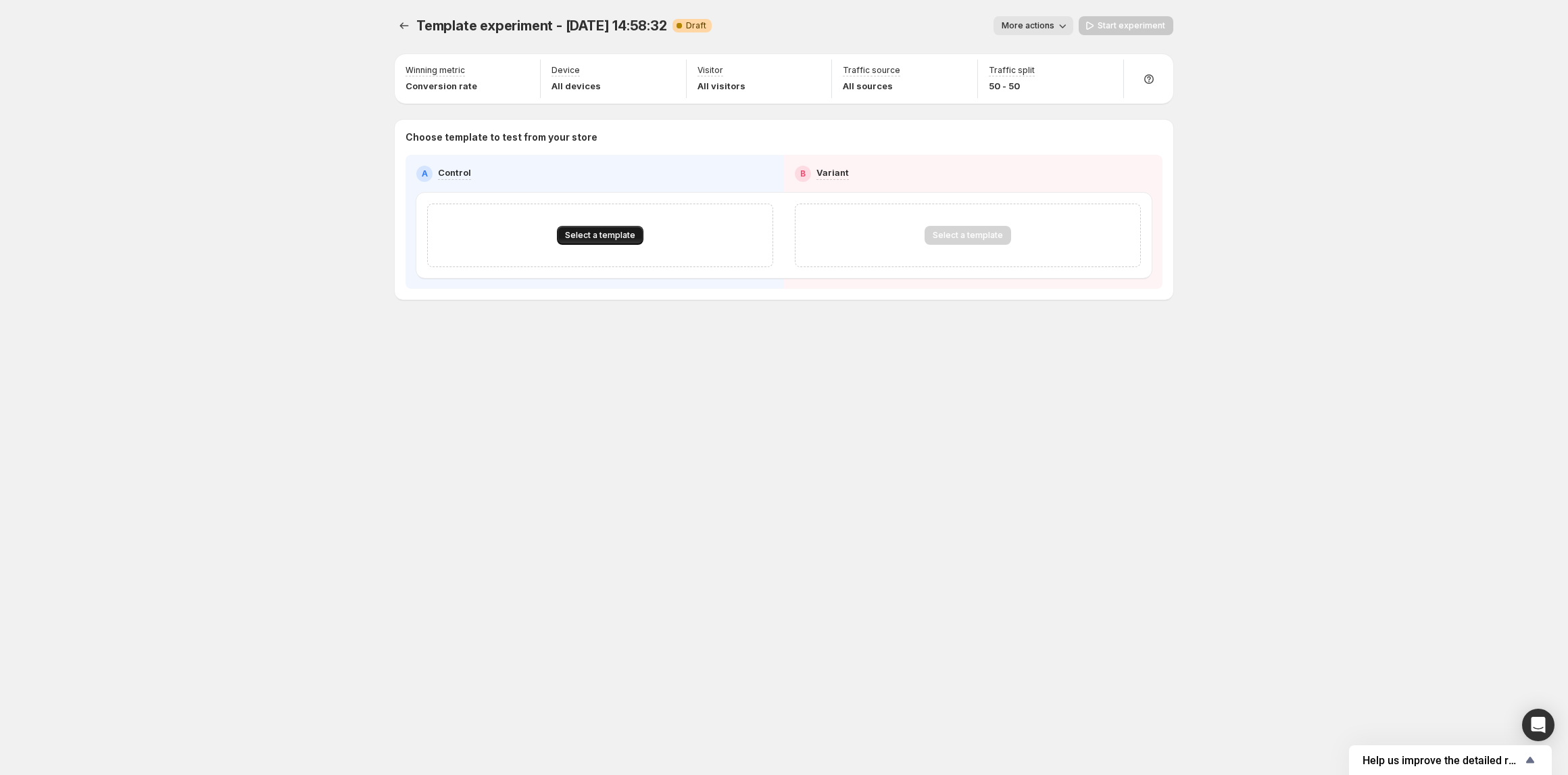
click at [598, 230] on span "Select a template" at bounding box center [600, 235] width 71 height 11
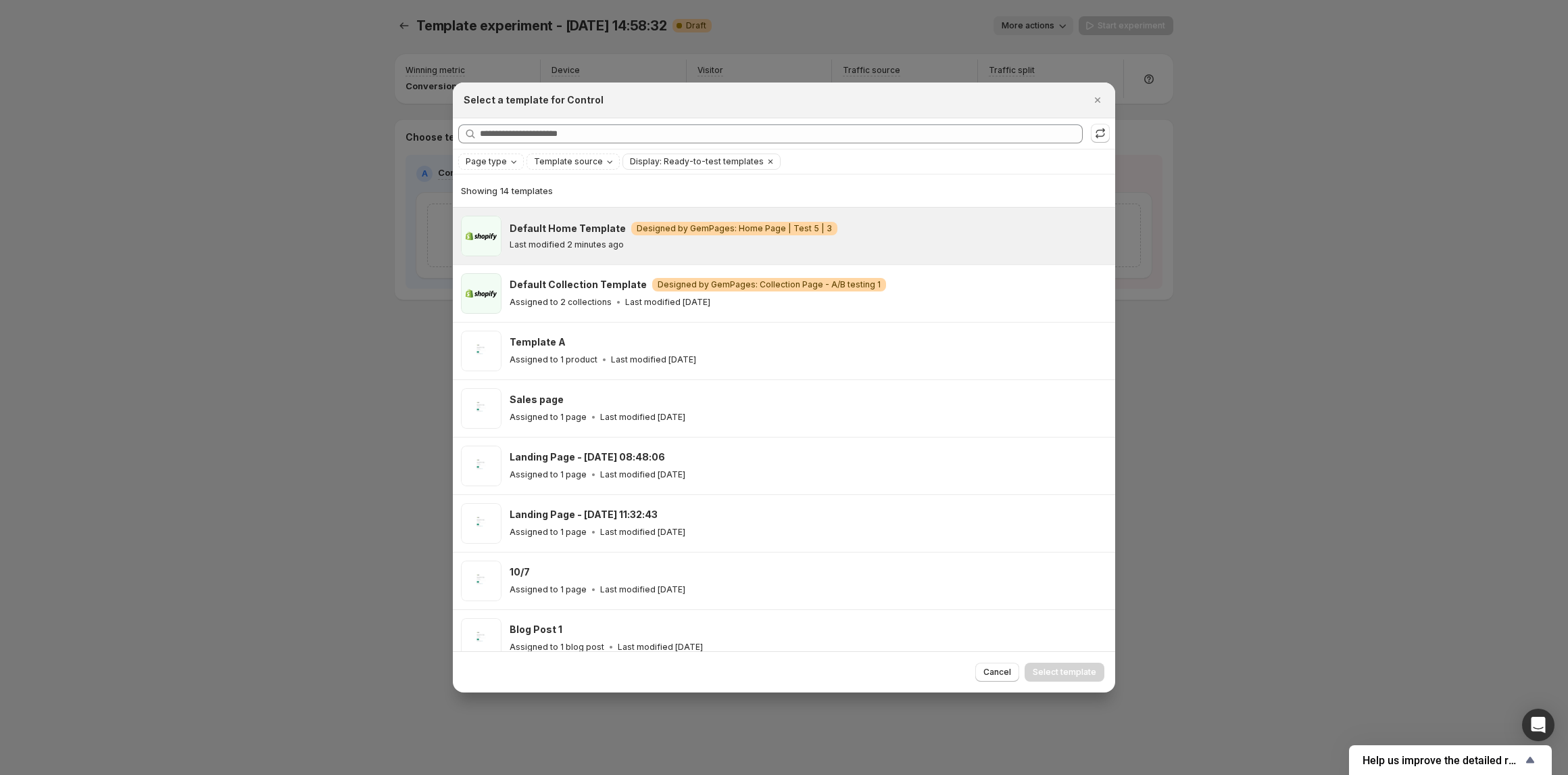
click at [591, 239] on div "Default Home Template Warning Designed by GemPages: Home Page | Test 5 | 3 Last…" at bounding box center [806, 236] width 593 height 29
click at [1069, 679] on button "Select template" at bounding box center [1065, 671] width 80 height 19
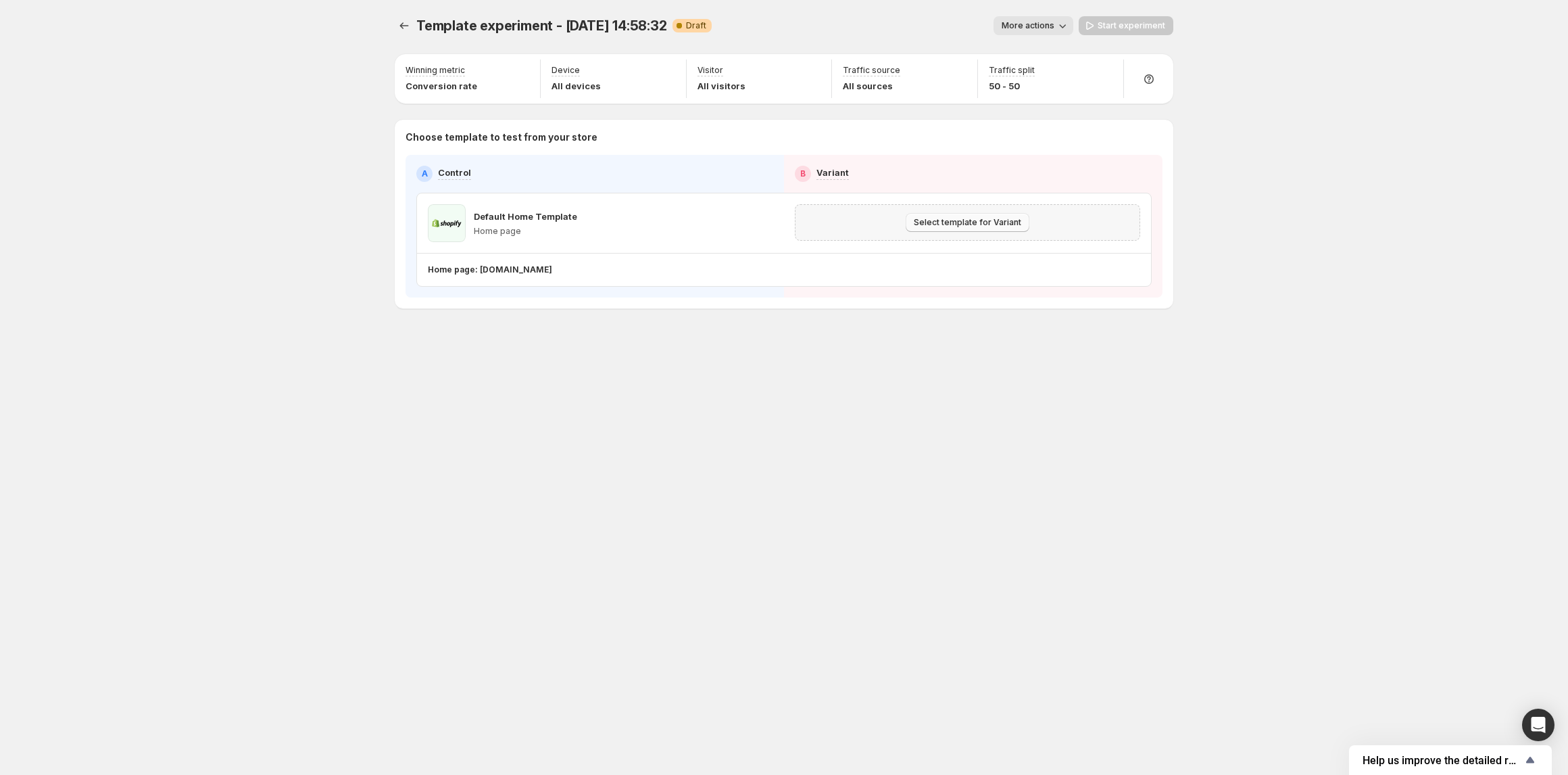
click at [998, 227] on span "Select template for Variant" at bounding box center [967, 222] width 107 height 11
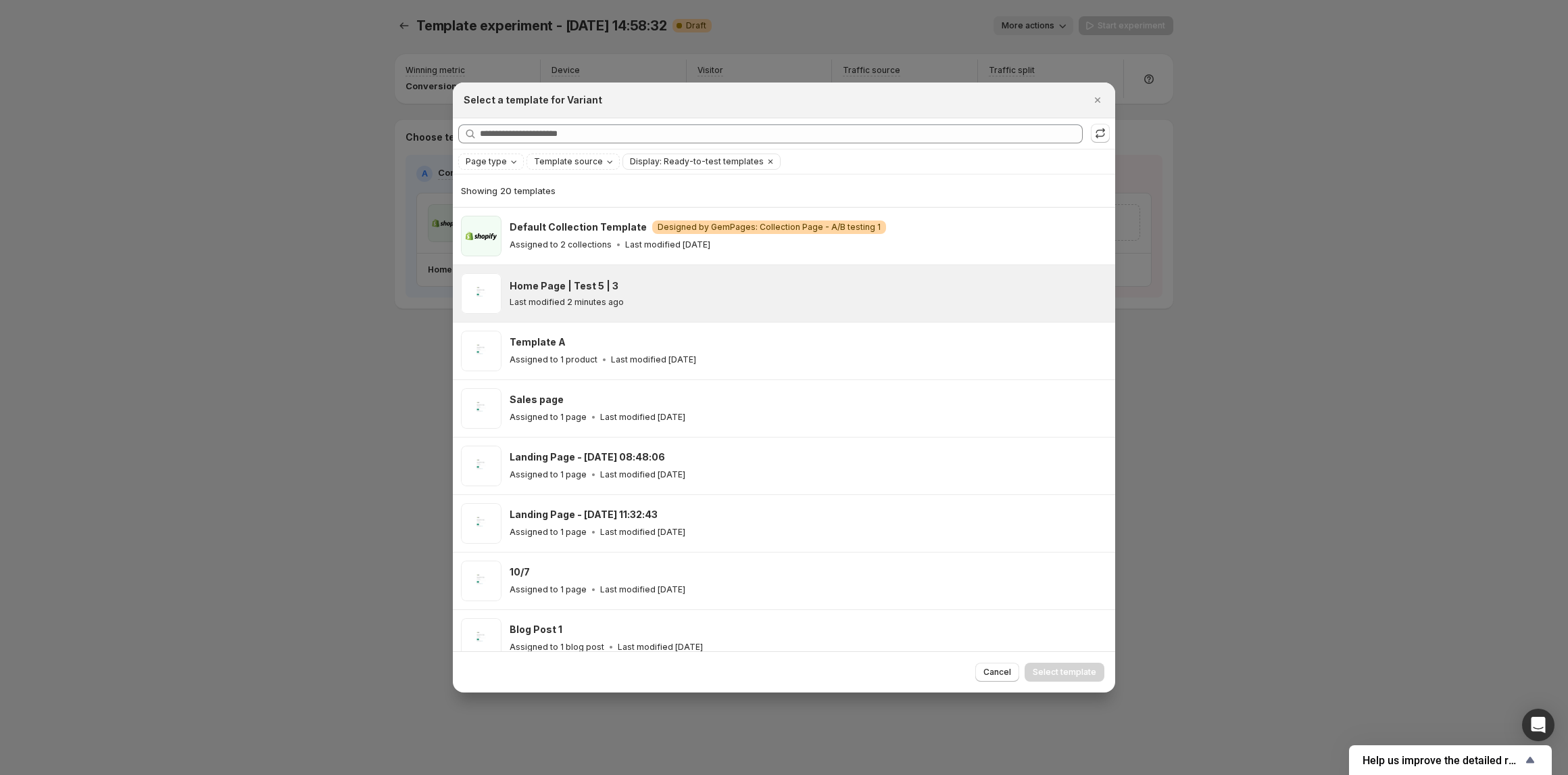
click at [874, 285] on div "Home Page | Test 5 | 3" at bounding box center [806, 286] width 593 height 14
click at [1050, 671] on span "Select template" at bounding box center [1065, 671] width 64 height 11
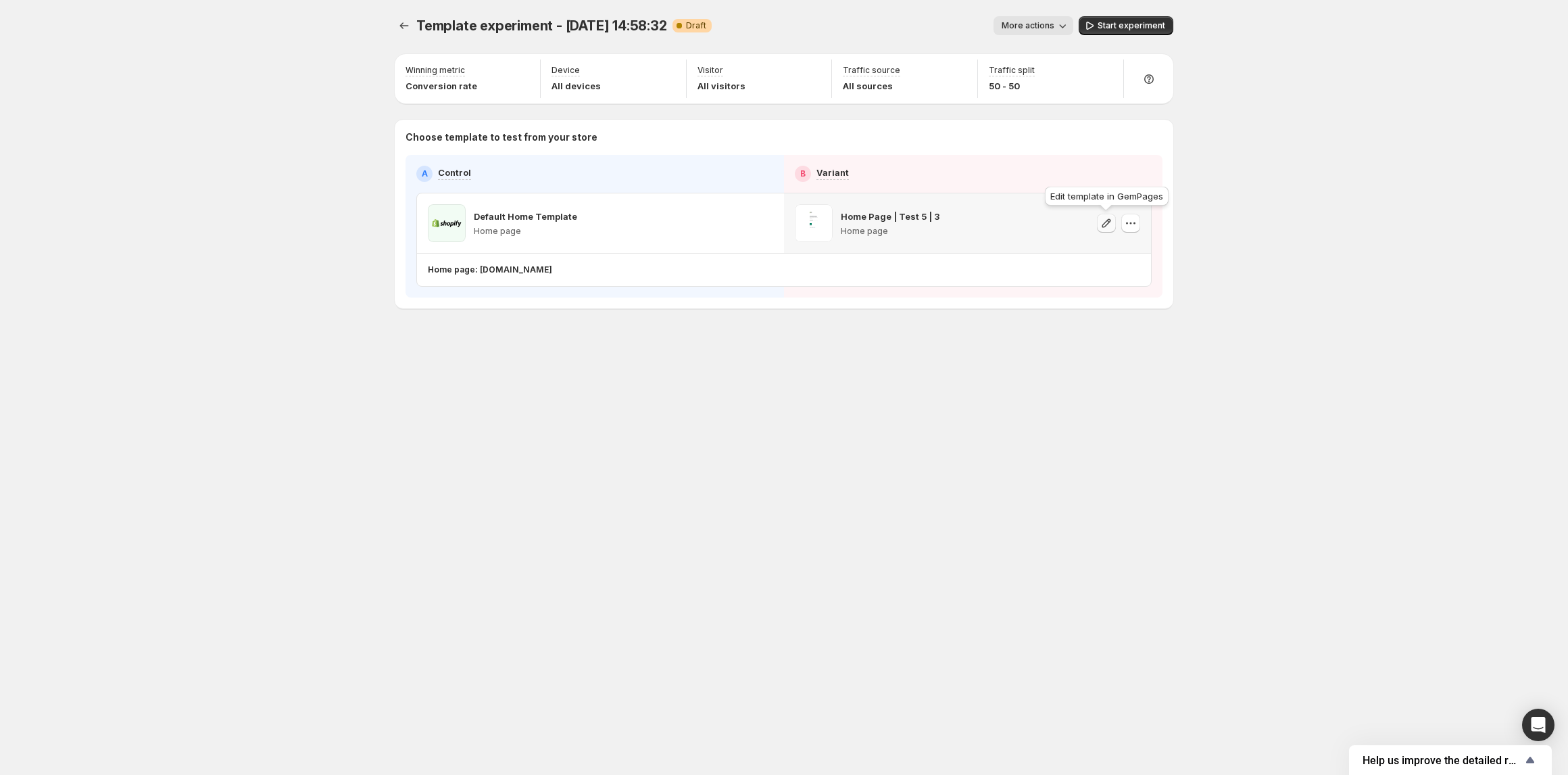
click at [1106, 224] on icon "button" at bounding box center [1107, 223] width 14 height 14
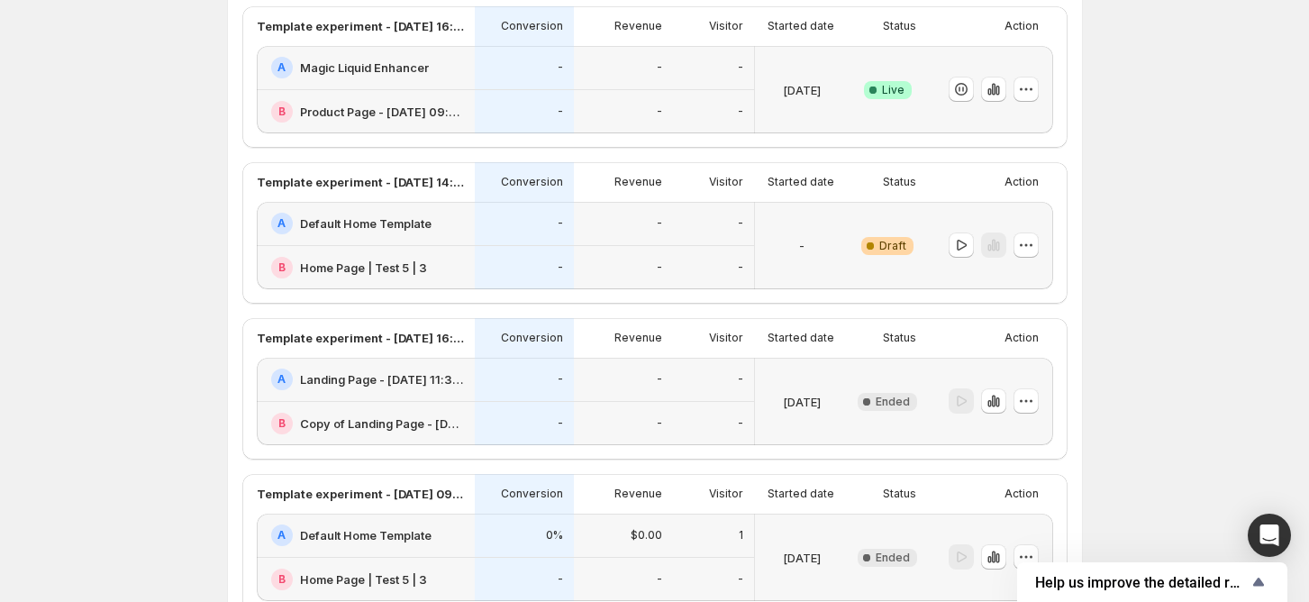
scroll to position [240, 0]
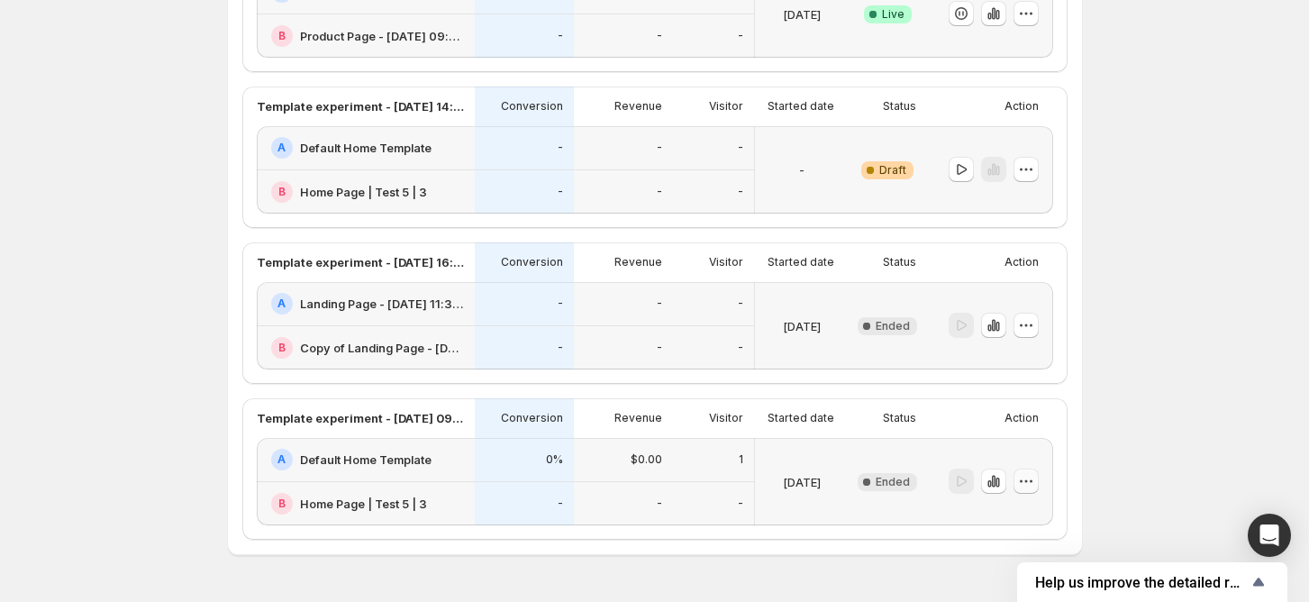
click at [1034, 486] on icon "button" at bounding box center [1026, 481] width 18 height 18
drag, startPoint x: 1045, startPoint y: 175, endPoint x: 1019, endPoint y: 168, distance: 27.1
click at [1038, 172] on div at bounding box center [990, 169] width 126 height 87
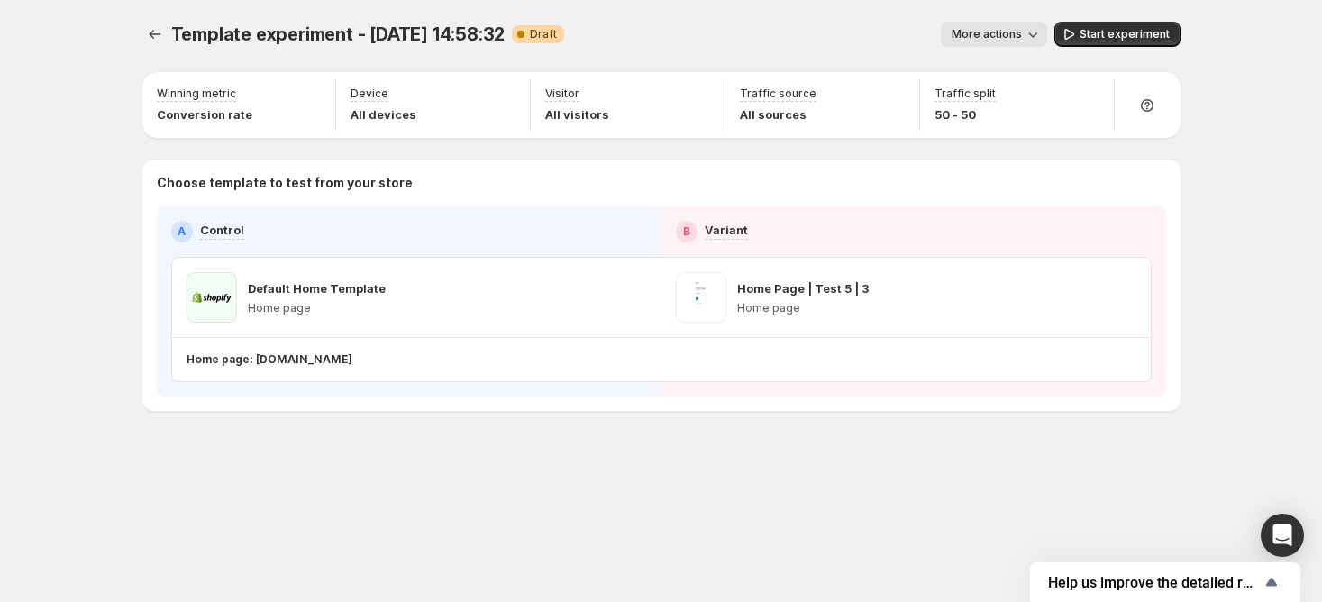
click at [1028, 169] on div "Choose template to test from your store A Control B Variant Default Home Templa…" at bounding box center [661, 284] width 1038 height 251
click at [159, 35] on icon "Experiments" at bounding box center [155, 34] width 18 height 18
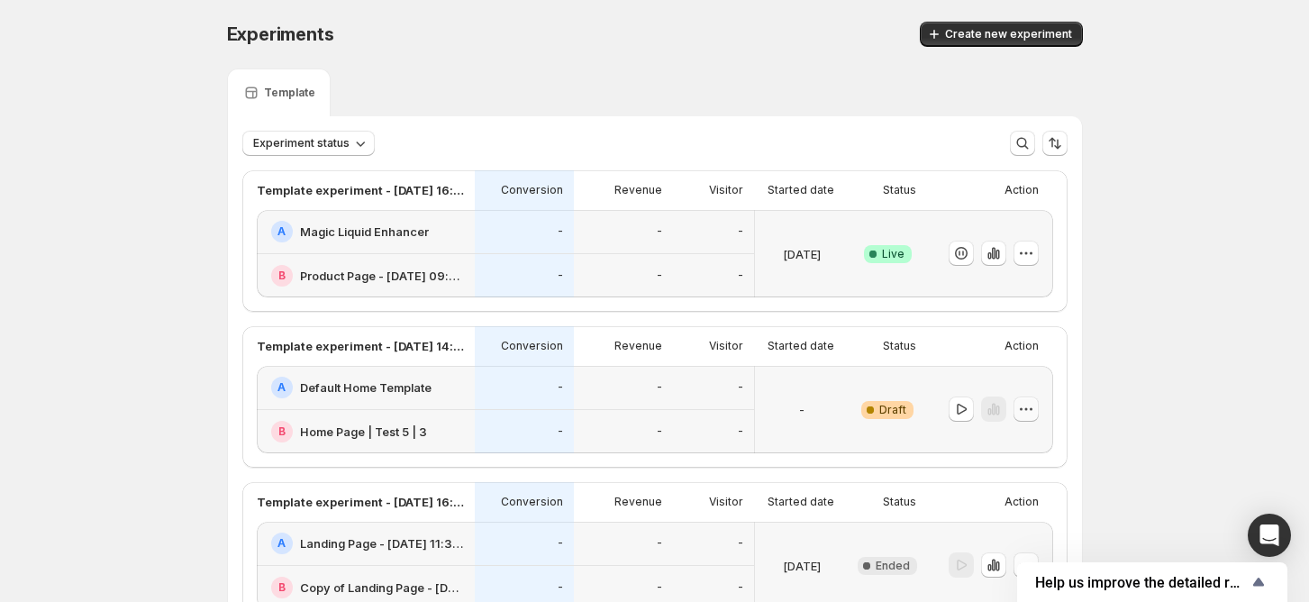
click at [1027, 409] on icon "button" at bounding box center [1026, 409] width 3 height 3
click at [1022, 542] on span "Delete" at bounding box center [1018, 538] width 36 height 14
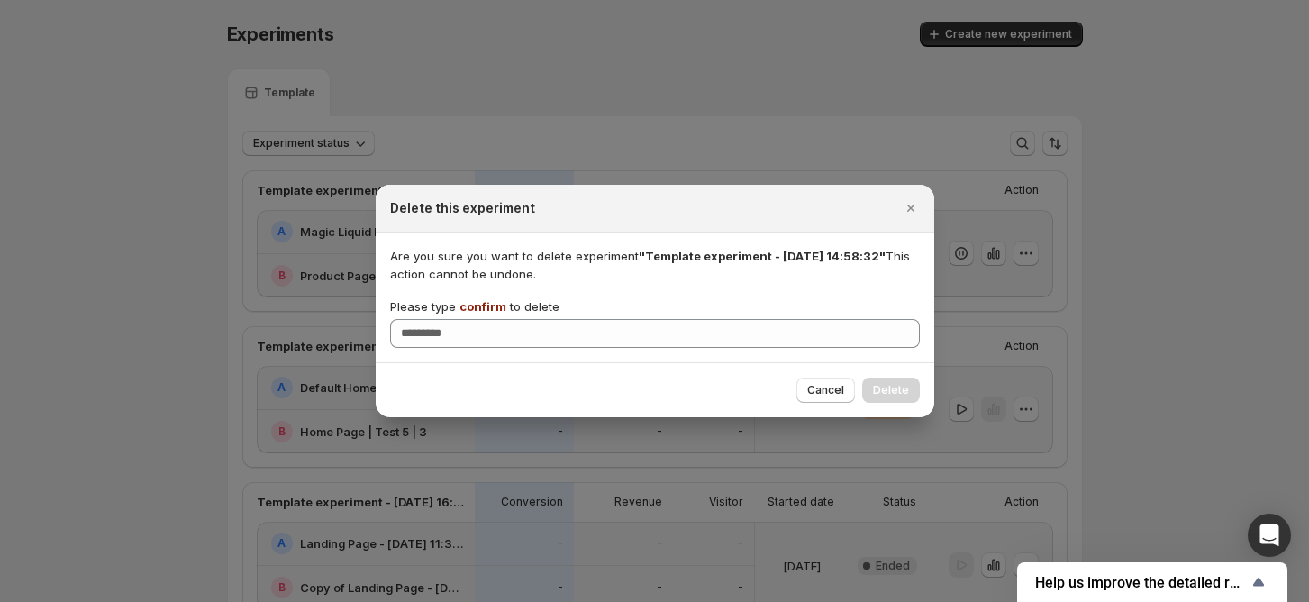
click at [484, 309] on span "confirm" at bounding box center [483, 306] width 47 height 14
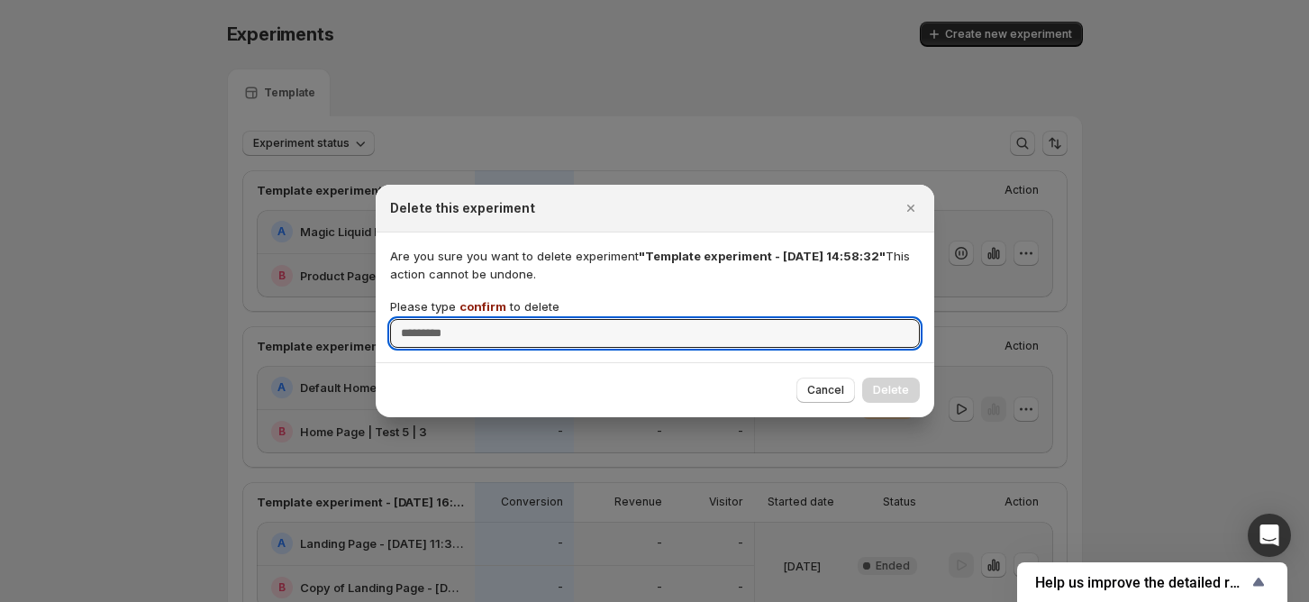
click at [484, 319] on input "Please type confirm to delete" at bounding box center [655, 333] width 530 height 29
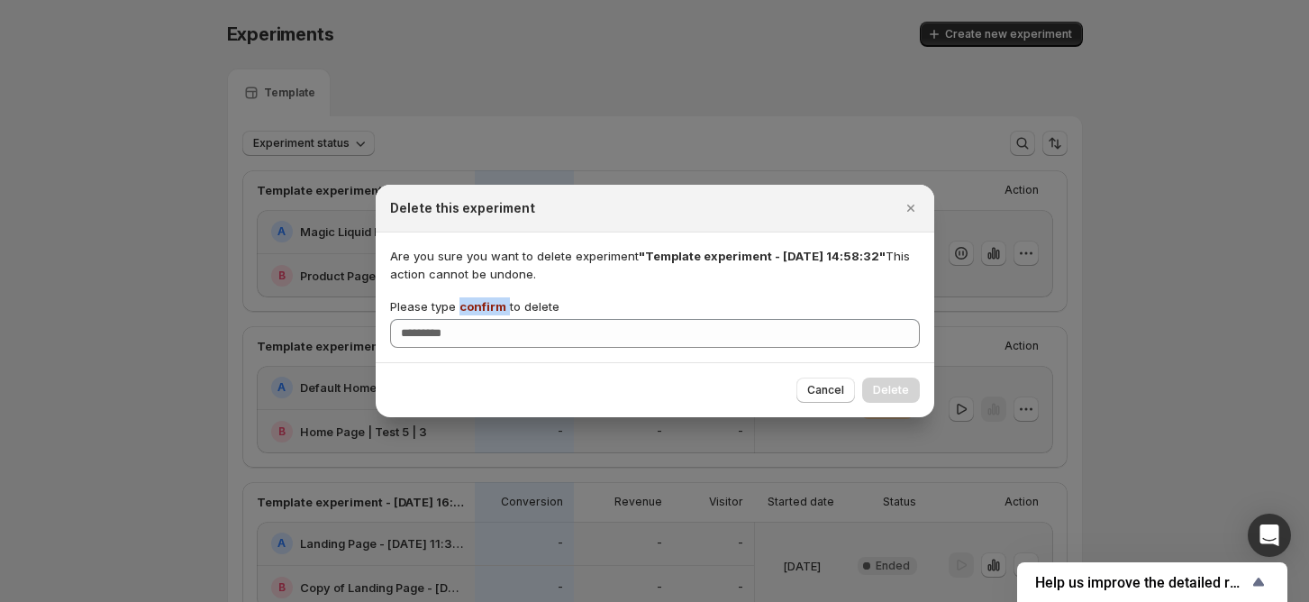
click at [484, 309] on span "confirm" at bounding box center [483, 306] width 47 height 14
click at [484, 319] on input "Please type confirm to delete" at bounding box center [655, 333] width 530 height 29
copy p "confirm"
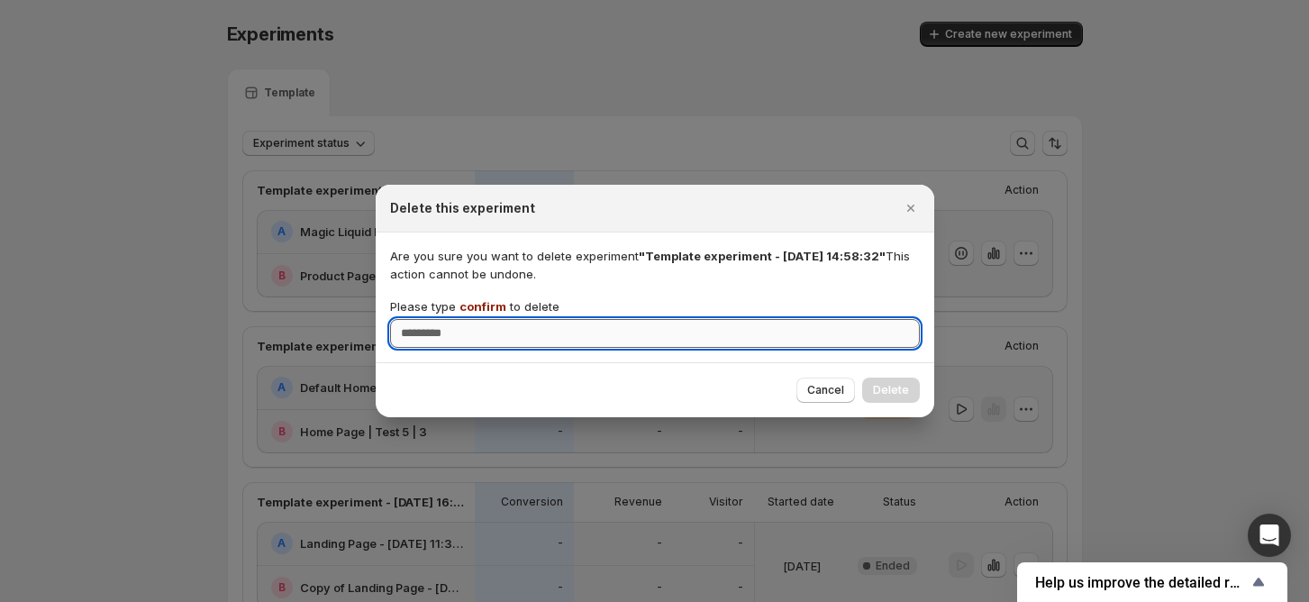
click at [503, 343] on input "Please type confirm to delete" at bounding box center [655, 333] width 530 height 29
paste input "*******"
type input "*******"
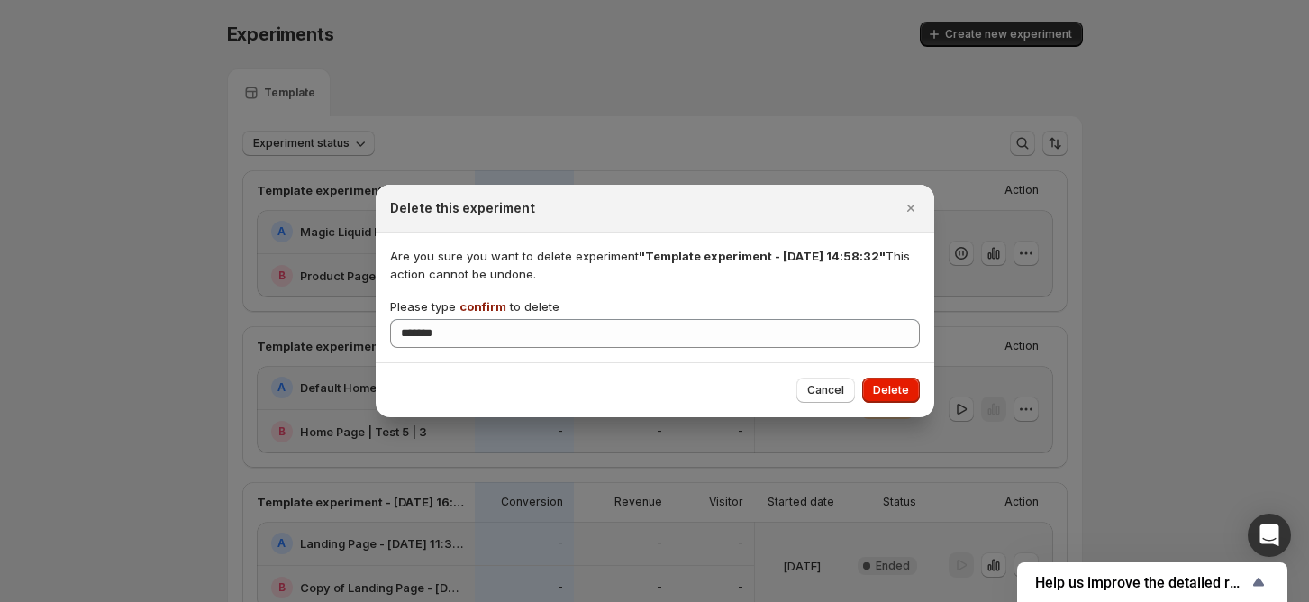
click at [895, 396] on span "Delete" at bounding box center [891, 390] width 36 height 14
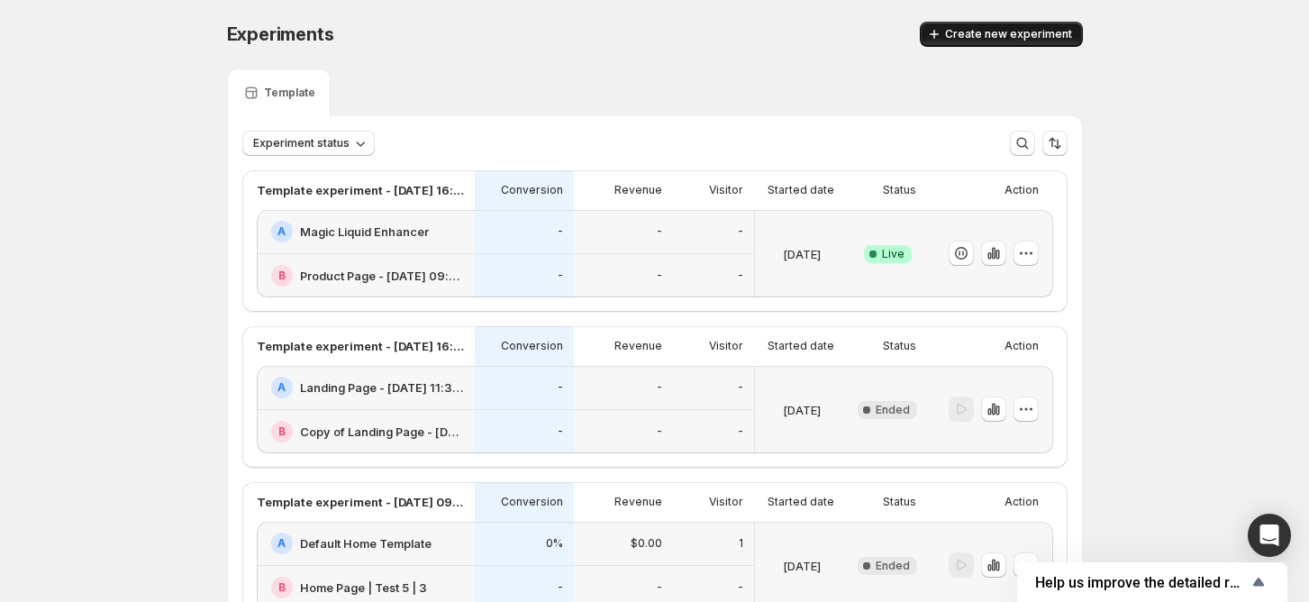
click at [1006, 35] on span "Create new experiment" at bounding box center [1008, 34] width 127 height 14
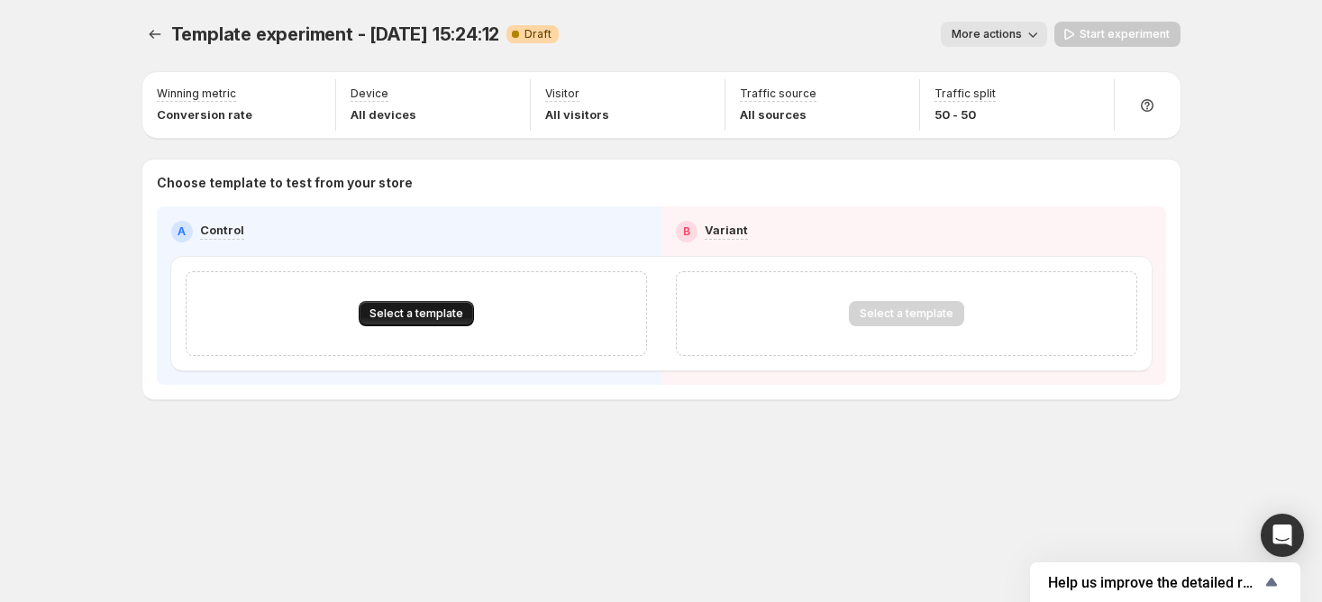
click at [396, 309] on span "Select a template" at bounding box center [416, 313] width 94 height 14
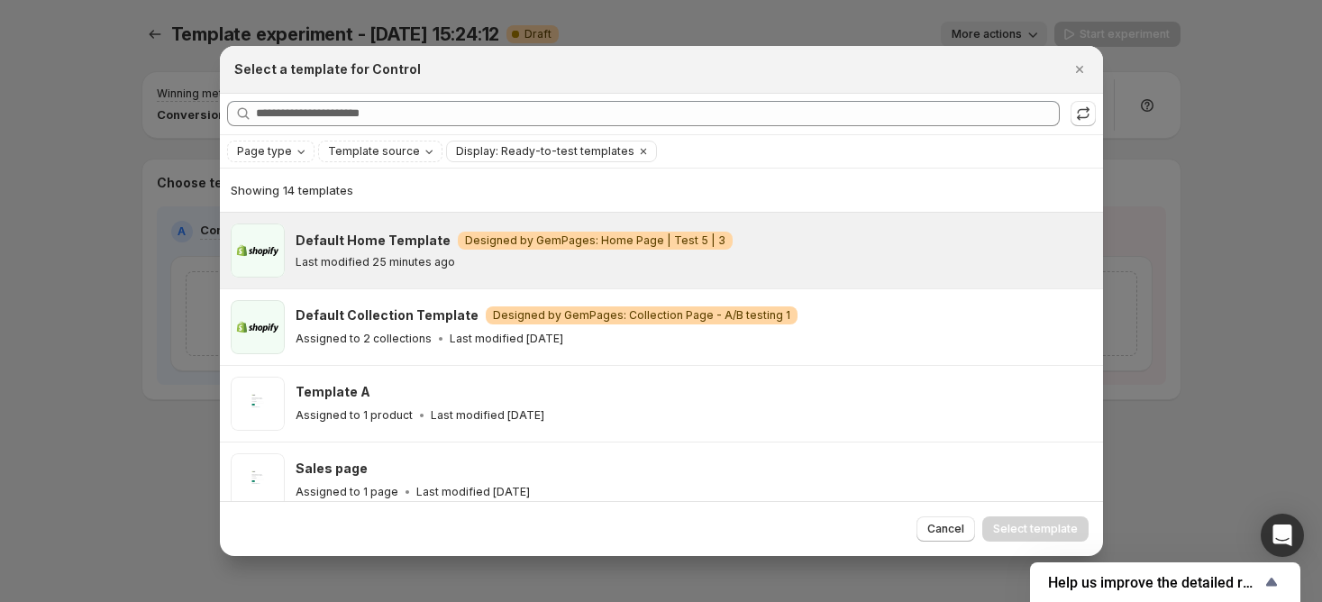
click at [339, 259] on p "Last modified 25 minutes ago" at bounding box center [375, 262] width 159 height 14
click at [1018, 523] on span "Select template" at bounding box center [1035, 529] width 85 height 14
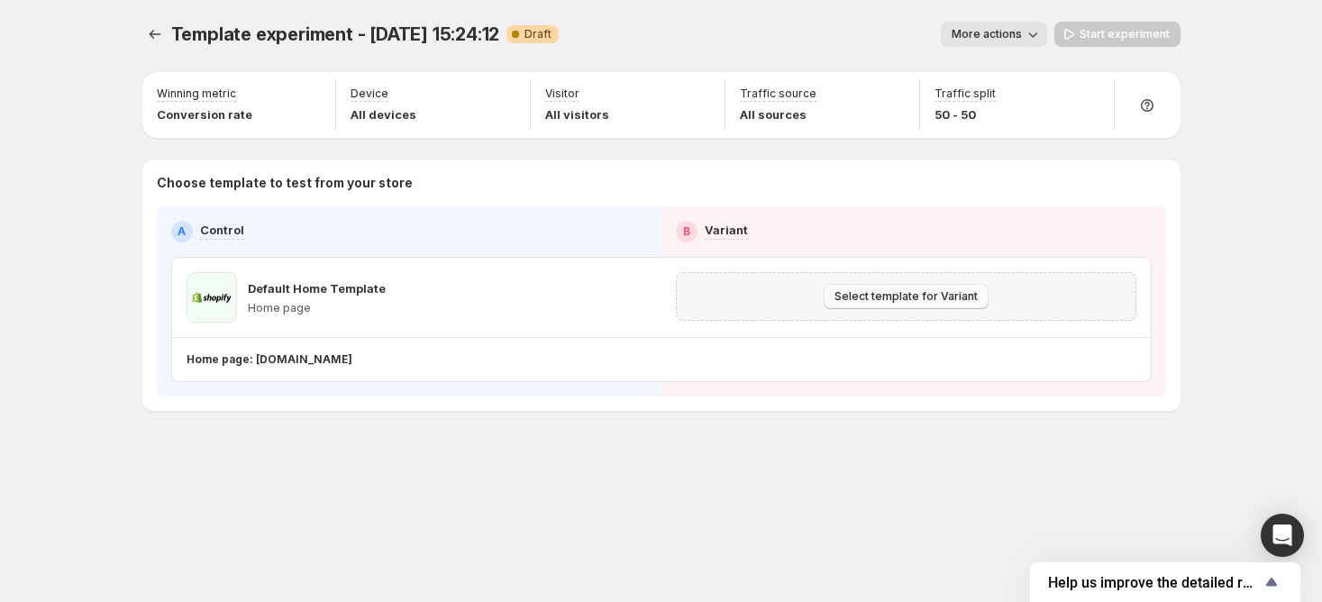
click at [879, 296] on span "Select template for Variant" at bounding box center [905, 296] width 143 height 14
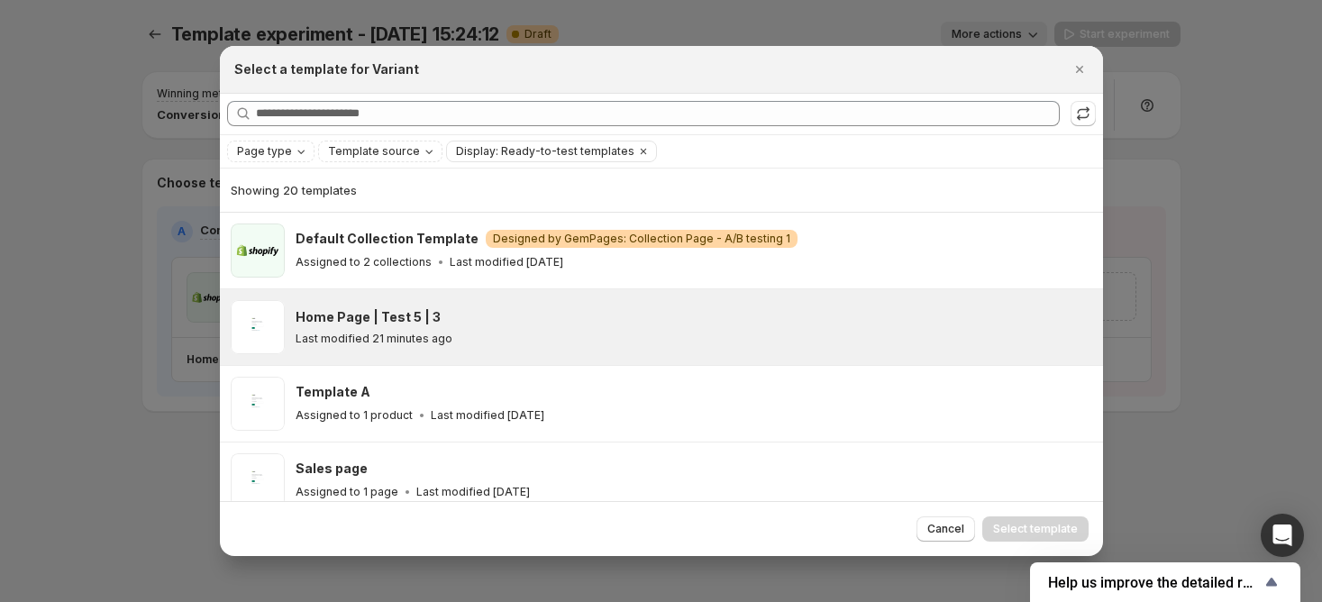
click at [454, 328] on div "Home Page | Test 5 | 3 Last modified 21 minutes ago" at bounding box center [691, 327] width 791 height 38
click at [160, 355] on div at bounding box center [661, 301] width 1322 height 602
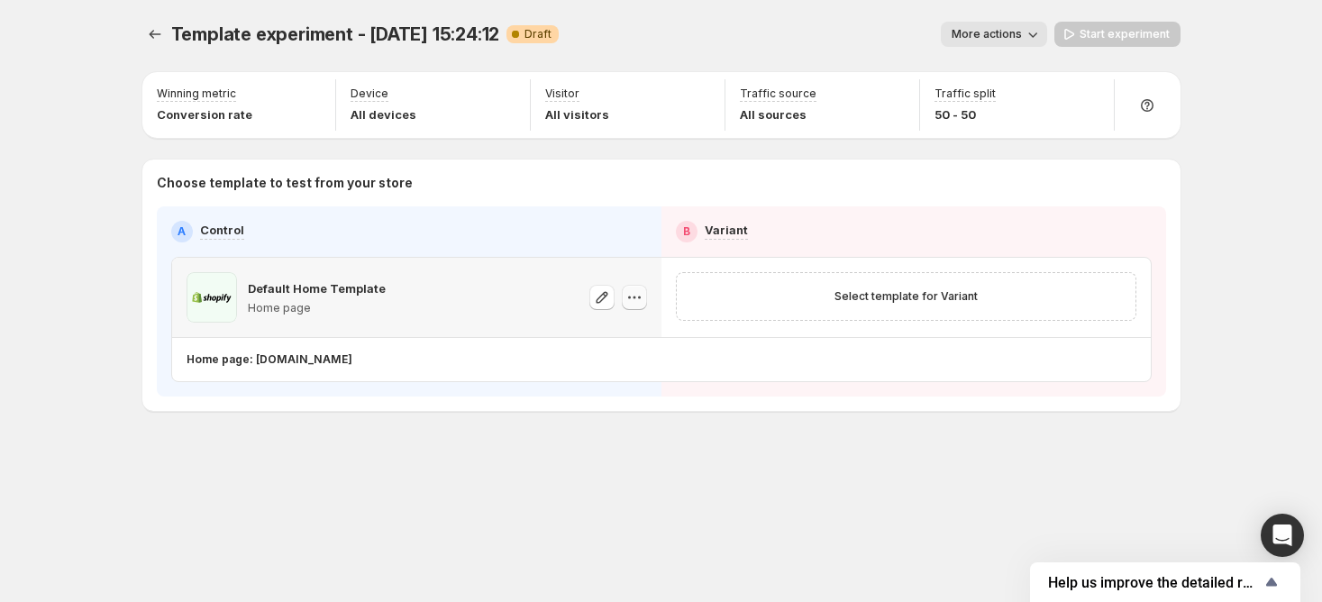
click at [630, 298] on icon "button" at bounding box center [634, 297] width 18 height 18
click at [679, 338] on span "Change template" at bounding box center [635, 334] width 97 height 14
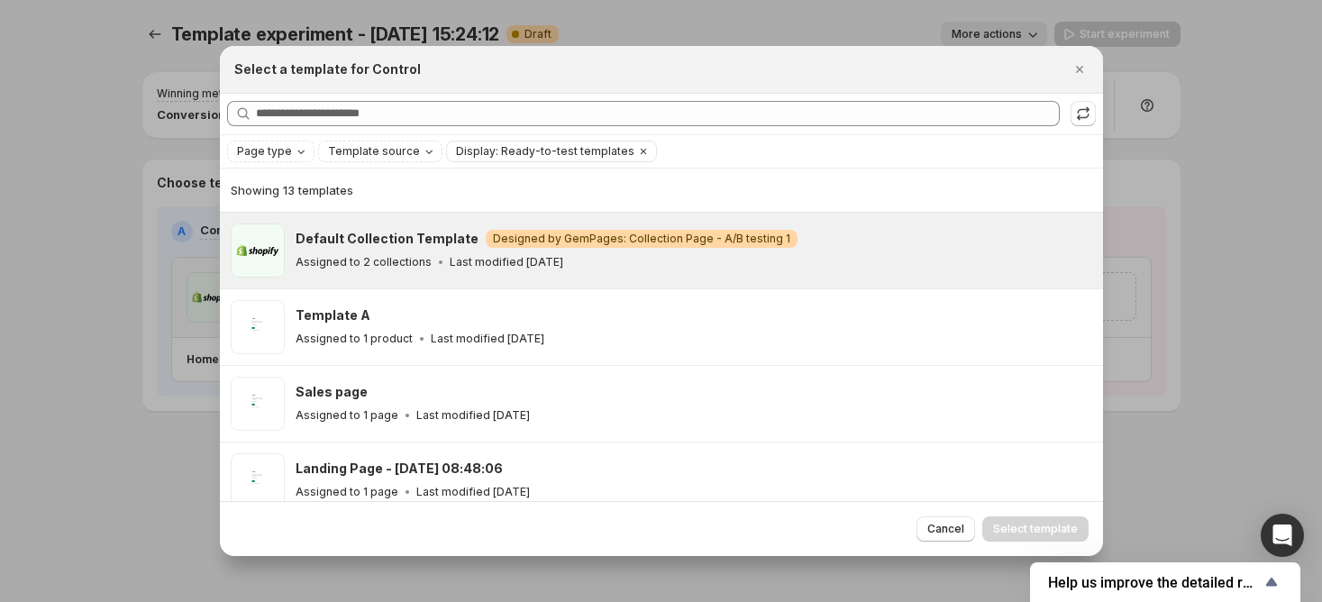
click at [745, 226] on div "Default Collection Template Warning Designed by GemPages: Collection Page - A/B…" at bounding box center [694, 250] width 797 height 54
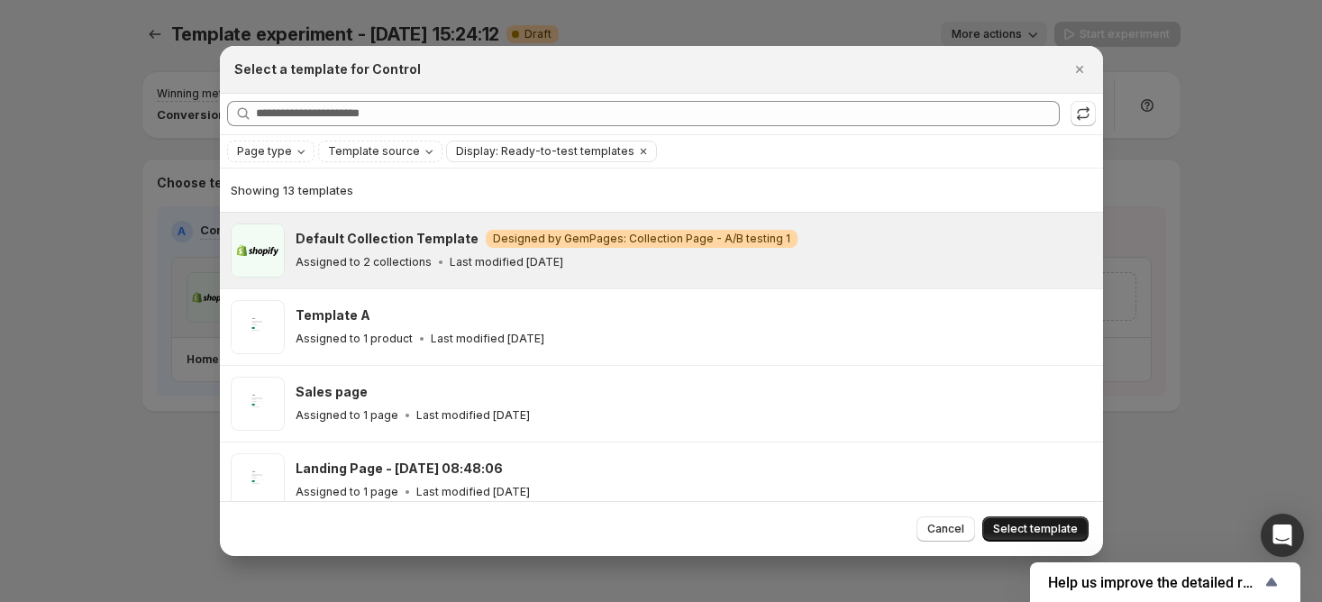
click at [1054, 526] on span "Select template" at bounding box center [1035, 529] width 85 height 14
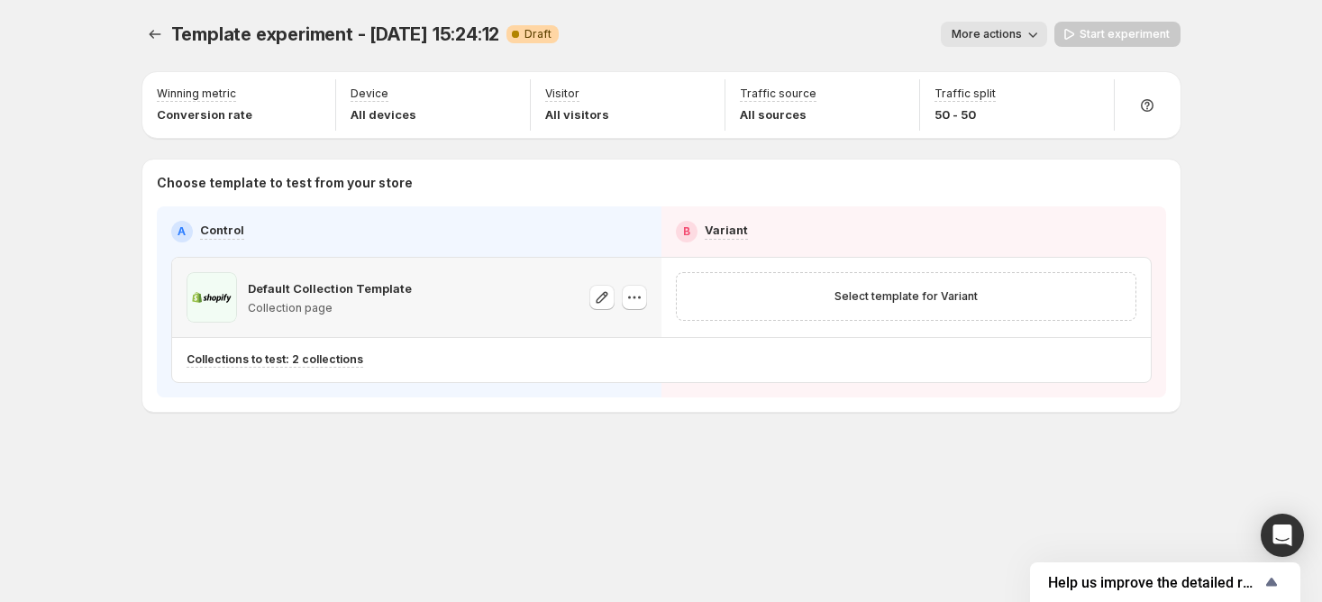
click at [617, 298] on div at bounding box center [618, 297] width 58 height 50
click at [624, 300] on button "button" at bounding box center [634, 297] width 25 height 25
click at [685, 339] on span "Change template" at bounding box center [650, 334] width 127 height 18
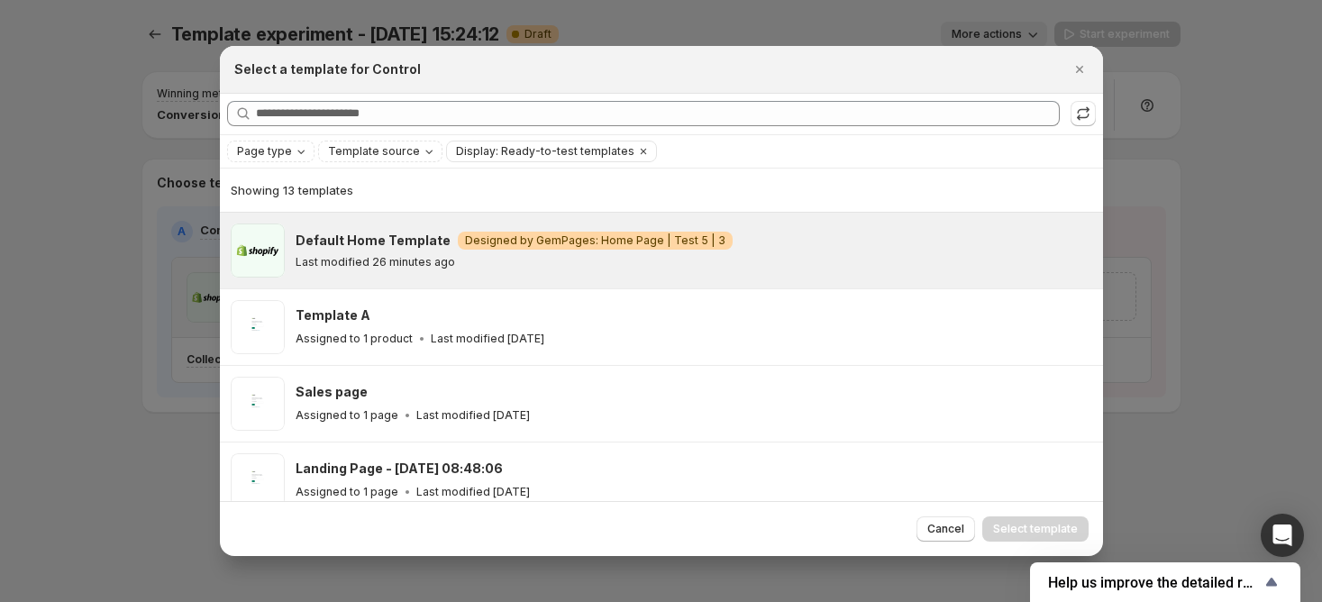
click at [636, 259] on div "Last modified 26 minutes ago" at bounding box center [691, 262] width 791 height 14
click at [1054, 524] on span "Select template" at bounding box center [1035, 529] width 85 height 14
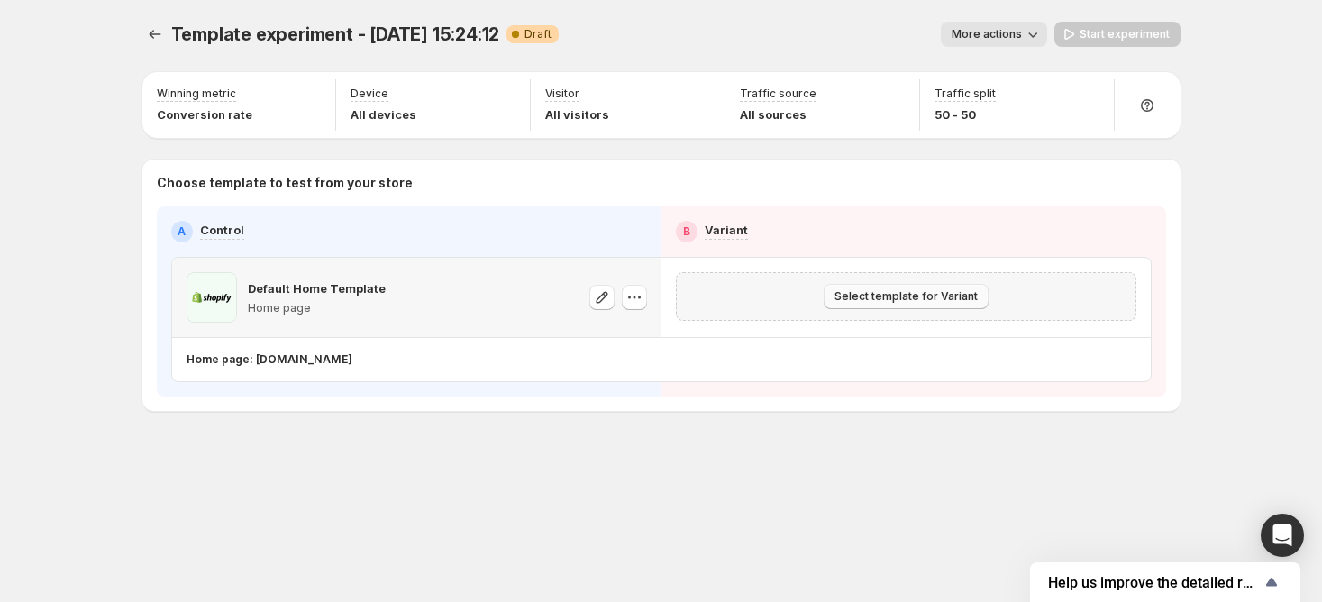
click at [921, 293] on span "Select template for Variant" at bounding box center [905, 296] width 143 height 14
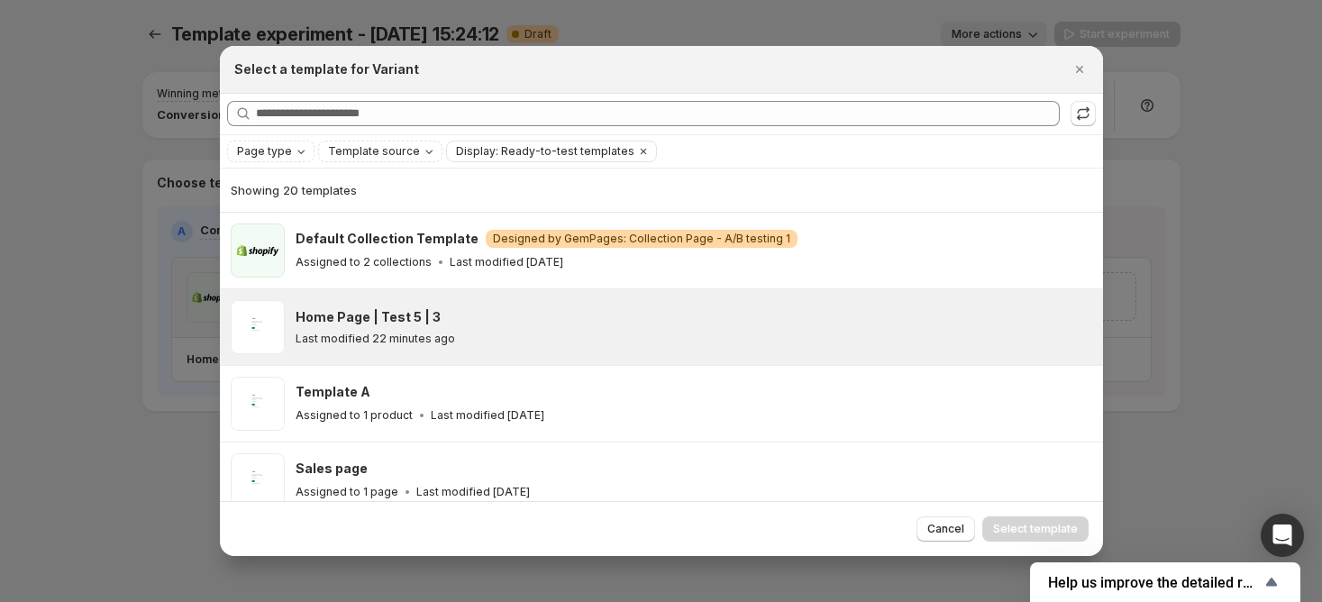
click at [784, 323] on div "Home Page | Test 5 | 3" at bounding box center [691, 317] width 791 height 18
click at [773, 321] on div "Home Page | Test 5 | 3" at bounding box center [691, 317] width 791 height 18
click at [615, 358] on div "Home Page | Test 5 | 3 Last modified 22 minutes ago" at bounding box center [661, 327] width 883 height 76
click at [1049, 532] on span "Select template" at bounding box center [1035, 529] width 85 height 14
